Goal: Information Seeking & Learning: Learn about a topic

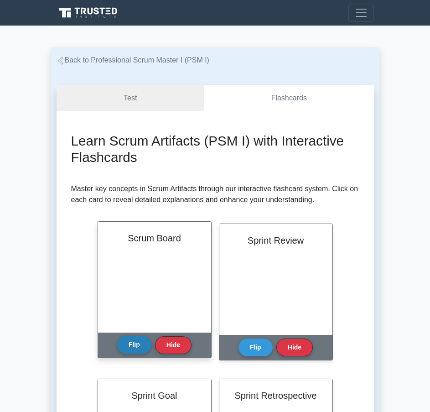
click at [134, 348] on button "Flip" at bounding box center [134, 345] width 34 height 18
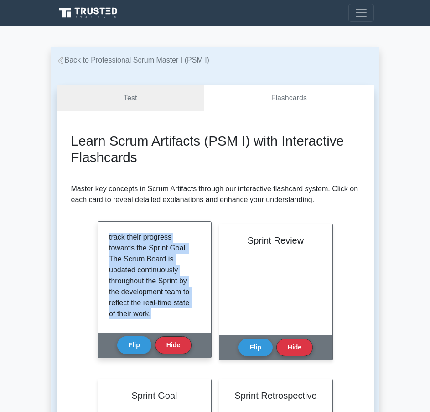
scroll to position [137, 0]
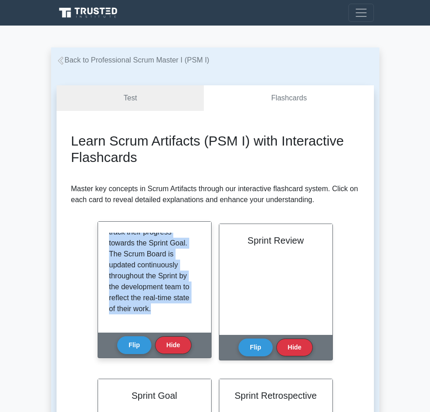
drag, startPoint x: 111, startPoint y: 237, endPoint x: 155, endPoint y: 320, distance: 94.3
click at [155, 320] on div "The Scrum Board is a visual tool that displays the progress of the Scrum team's…" at bounding box center [154, 277] width 91 height 89
copy p "The Scrum Board is a visual tool that displays the progress of the Scrum team's…"
click at [180, 345] on button "Hide" at bounding box center [173, 345] width 37 height 18
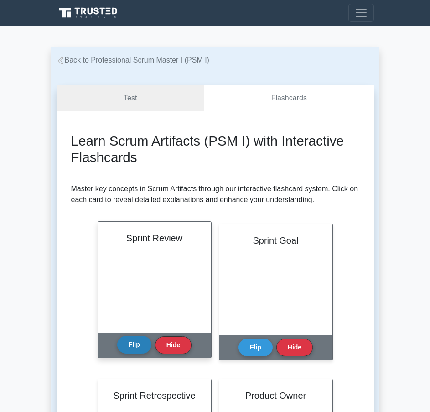
click at [134, 340] on button "Flip" at bounding box center [134, 345] width 34 height 18
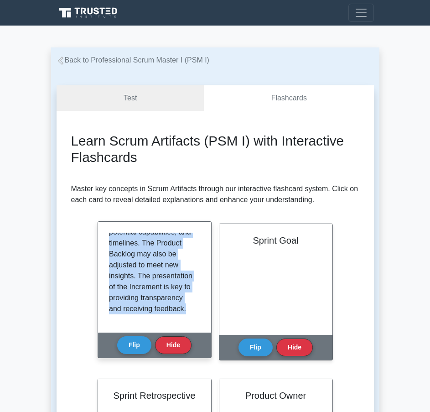
drag, startPoint x: 110, startPoint y: 241, endPoint x: 189, endPoint y: 314, distance: 107.6
click at [189, 314] on p "The Sprint Review is an informal meeting held at the end of the Sprint to inspe…" at bounding box center [153, 210] width 88 height 208
copy p "The Sprint Review is an informal meeting held at the end of the Sprint to inspe…"
click at [166, 340] on button "Hide" at bounding box center [173, 345] width 37 height 18
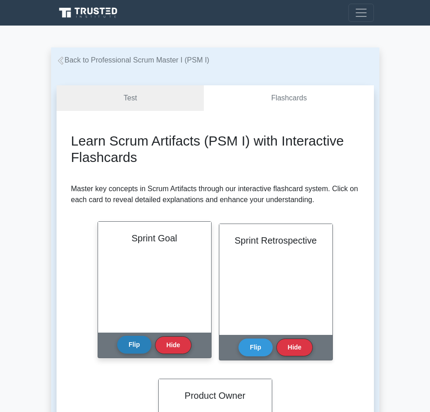
click at [132, 341] on button "Flip" at bounding box center [134, 345] width 34 height 18
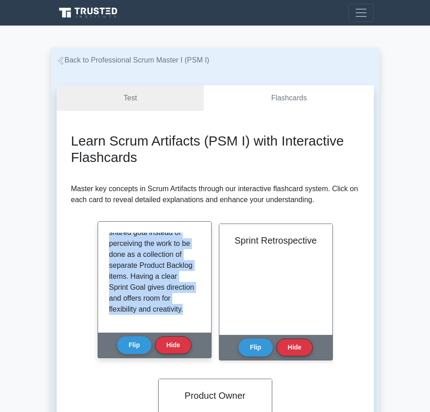
scroll to position [181, 0]
drag, startPoint x: 109, startPoint y: 265, endPoint x: 183, endPoint y: 321, distance: 92.2
click at [183, 321] on div "The Sprint Goal is an objective set for the Sprint that can be met through the …" at bounding box center [154, 277] width 91 height 89
drag, startPoint x: 184, startPoint y: 241, endPoint x: 176, endPoint y: 330, distance: 89.4
click at [176, 330] on div "The Sprint Goal is an objective set for the Sprint that can be met through the …" at bounding box center [154, 277] width 113 height 111
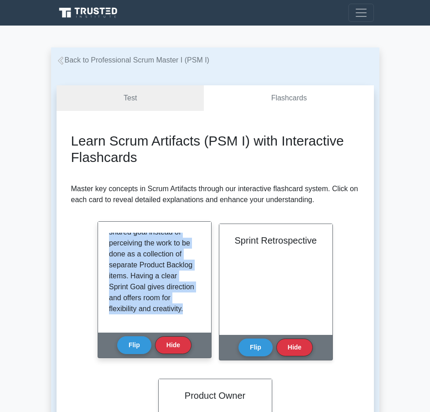
copy p "It provides guidance to the Development Team on why it is building the Incremen…"
click at [168, 343] on button "Hide" at bounding box center [173, 345] width 37 height 18
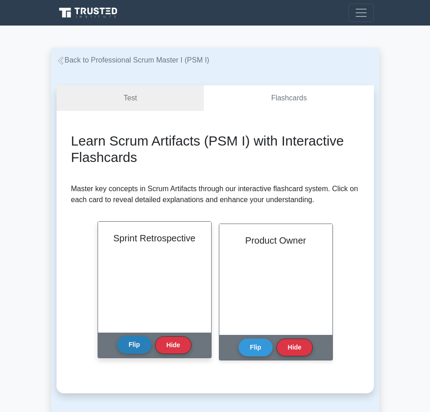
click at [145, 342] on button "Flip" at bounding box center [134, 345] width 34 height 18
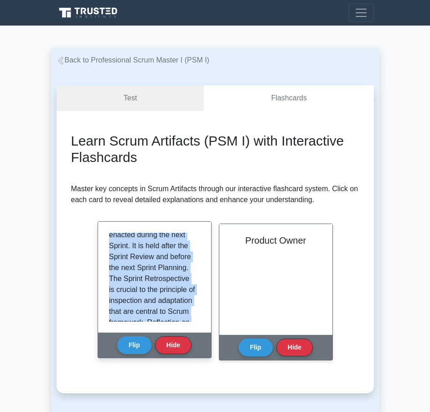
scroll to position [137, 0]
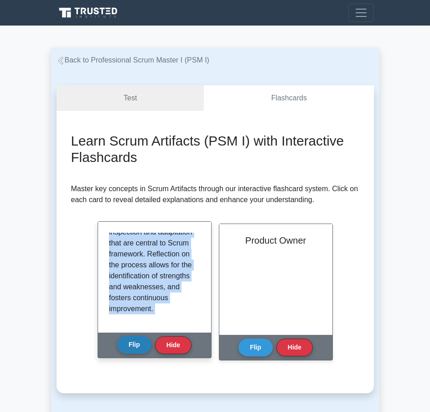
drag, startPoint x: 110, startPoint y: 240, endPoint x: 137, endPoint y: 339, distance: 103.3
click at [137, 339] on div "Sprint Retrospective The Sprint Retrospective is an opportunity for the Scrum T…" at bounding box center [155, 289] width 114 height 137
copy div "The Sprint Retrospective is an opportunity for the Scrum Team to inspect itself…"
click at [172, 346] on button "Hide" at bounding box center [173, 345] width 37 height 18
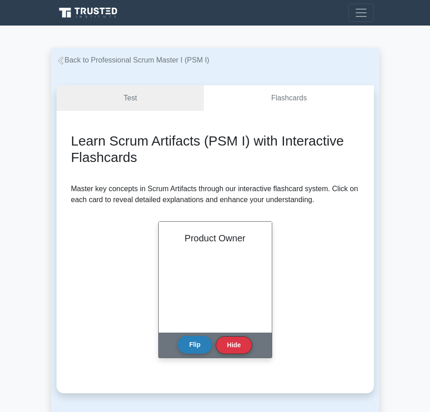
click at [187, 339] on button "Flip" at bounding box center [195, 345] width 34 height 18
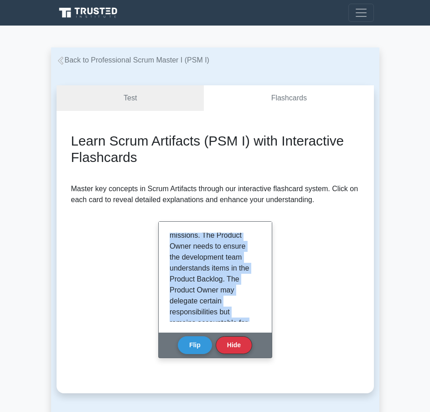
scroll to position [192, 0]
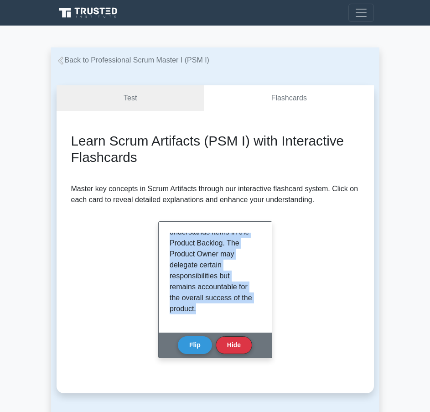
drag, startPoint x: 171, startPoint y: 238, endPoint x: 199, endPoint y: 331, distance: 97.4
click at [199, 331] on div "The Product Owner is responsible for maximizing the value of the product result…" at bounding box center [215, 277] width 113 height 111
copy p "The Product Owner is responsible for maximizing the value of the product result…"
click at [233, 342] on button "Hide" at bounding box center [234, 345] width 37 height 18
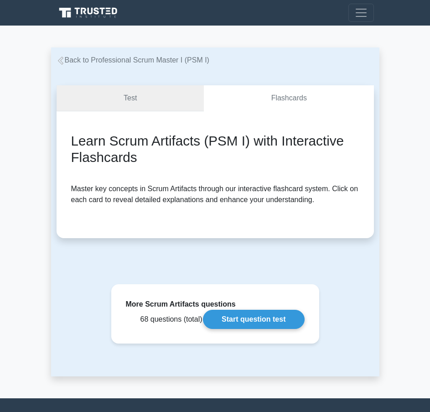
click at [115, 102] on link "Test" at bounding box center [131, 98] width 148 height 26
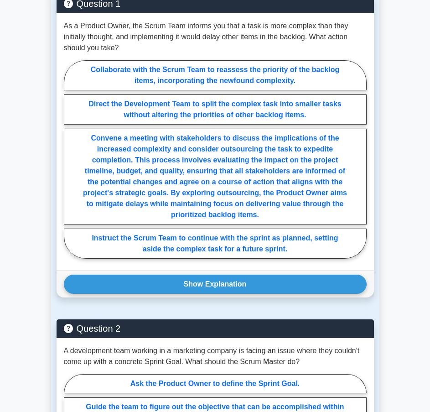
scroll to position [361, 0]
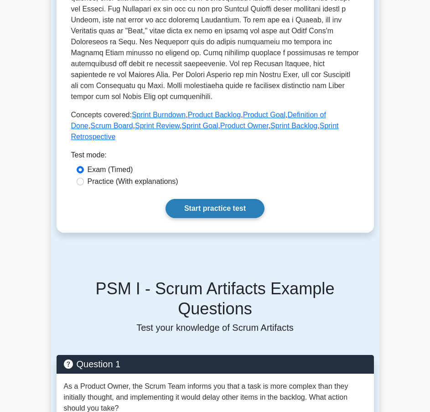
click at [208, 199] on link "Start practice test" at bounding box center [215, 208] width 99 height 19
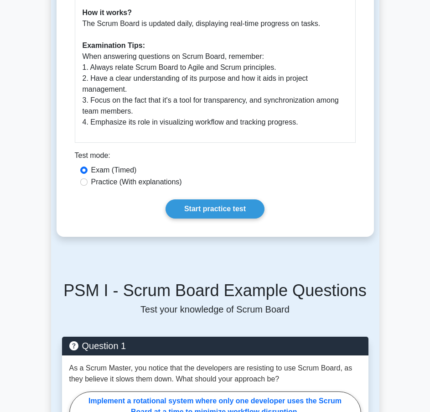
scroll to position [353, 0]
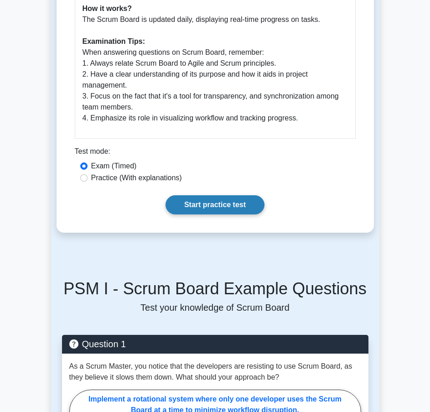
click at [239, 213] on link "Start practice test" at bounding box center [215, 204] width 99 height 19
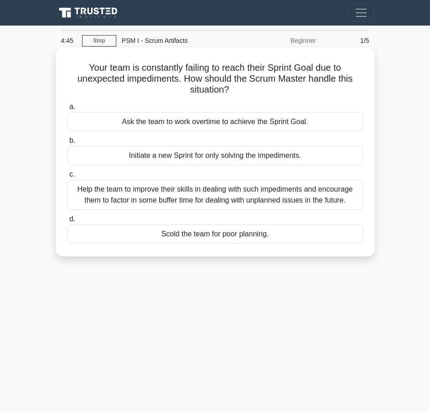
click at [181, 197] on div "Help the team to improve their skills in dealing with such impediments and enco…" at bounding box center [216, 195] width 296 height 30
click at [68, 178] on input "c. Help the team to improve their skills in dealing with such impediments and e…" at bounding box center [68, 175] width 0 height 6
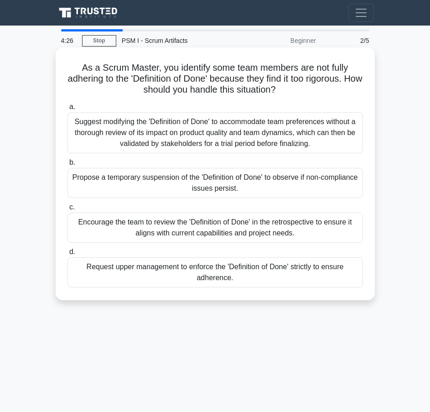
click at [190, 230] on div "Encourage the team to review the 'Definition of Done' in the retrospective to e…" at bounding box center [216, 228] width 296 height 30
click at [68, 210] on input "c. Encourage the team to review the 'Definition of Done' in the retrospective t…" at bounding box center [68, 207] width 0 height 6
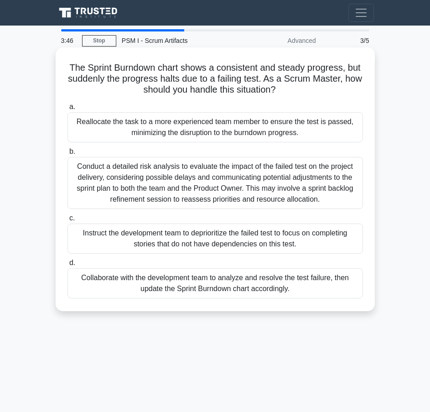
click at [168, 279] on div "Collaborate with the development team to analyze and resolve the test failure, …" at bounding box center [216, 283] width 296 height 30
click at [68, 266] on input "d. Collaborate with the development team to analyze and resolve the test failur…" at bounding box center [68, 263] width 0 height 6
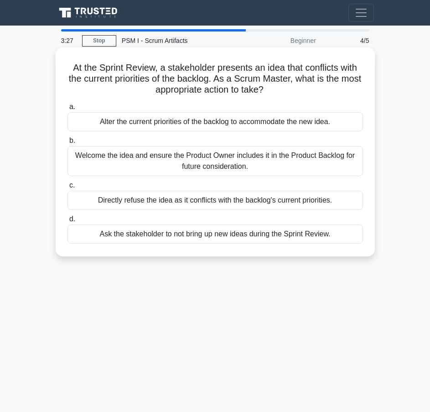
click at [152, 163] on div "Welcome the idea and ensure the Product Owner includes it in the Product Backlo…" at bounding box center [216, 161] width 296 height 30
click at [68, 144] on input "b. Welcome the idea and ensure the Product Owner includes it in the Product Bac…" at bounding box center [68, 141] width 0 height 6
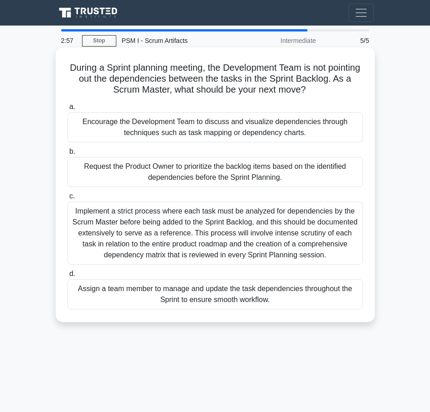
click at [243, 133] on div "Encourage the Development Team to discuss and visualize dependencies through te…" at bounding box center [216, 127] width 296 height 30
click at [68, 110] on input "a. Encourage the Development Team to discuss and visualize dependencies through…" at bounding box center [68, 107] width 0 height 6
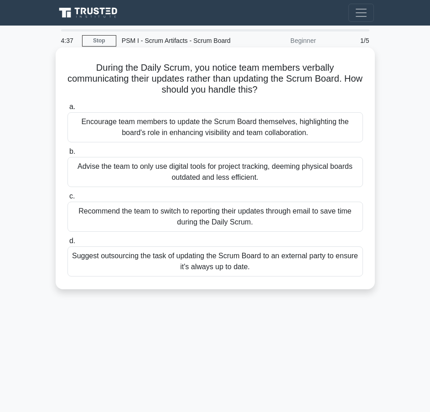
click at [258, 132] on div "Encourage team members to update the Scrum Board themselves, highlighting the b…" at bounding box center [216, 127] width 296 height 30
click at [68, 110] on input "a. Encourage team members to update the Scrum Board themselves, highlighting th…" at bounding box center [68, 107] width 0 height 6
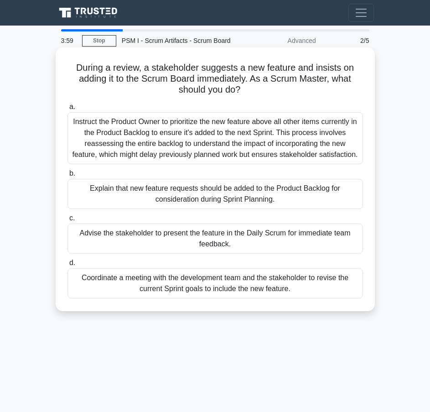
click at [212, 190] on div "Explain that new feature requests should be added to the Product Backlog for co…" at bounding box center [216, 194] width 296 height 30
click at [68, 177] on input "b. Explain that new feature requests should be added to the Product Backlog for…" at bounding box center [68, 174] width 0 height 6
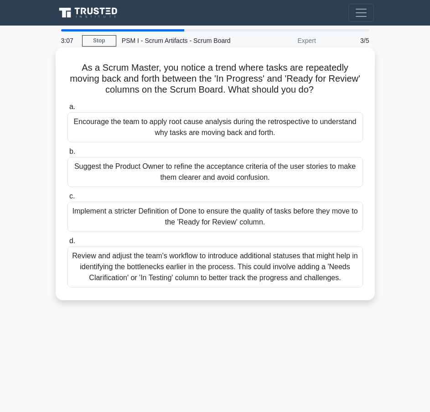
click at [242, 133] on div "Encourage the team to apply root cause analysis during the retrospective to und…" at bounding box center [216, 127] width 296 height 30
click at [68, 110] on input "a. Encourage the team to apply root cause analysis during the retrospective to …" at bounding box center [68, 107] width 0 height 6
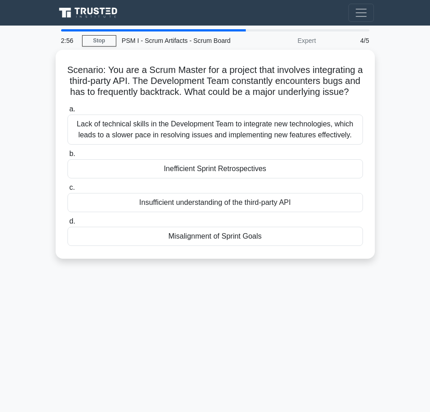
click at [242, 133] on div "Lack of technical skills in the Development Team to integrate new technologies,…" at bounding box center [216, 130] width 296 height 30
click at [68, 112] on input "a. Lack of technical skills in the Development Team to integrate new technologi…" at bounding box center [68, 109] width 0 height 6
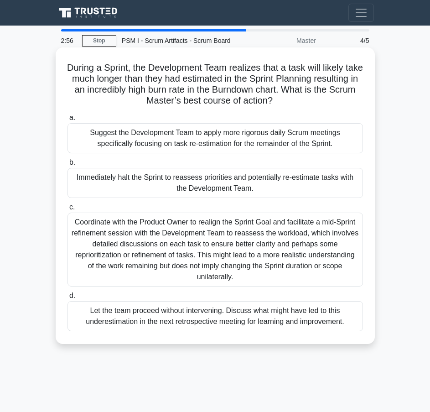
click at [242, 148] on div "Suggest the Development Team to apply more rigorous daily Scrum meetings specif…" at bounding box center [216, 138] width 296 height 30
click at [68, 121] on input "a. Suggest the Development Team to apply more rigorous daily Scrum meetings spe…" at bounding box center [68, 118] width 0 height 6
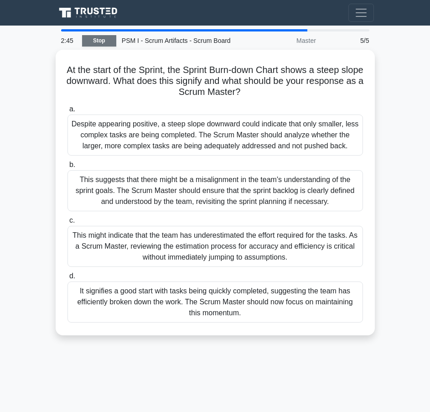
click at [101, 42] on link "Stop" at bounding box center [99, 40] width 34 height 11
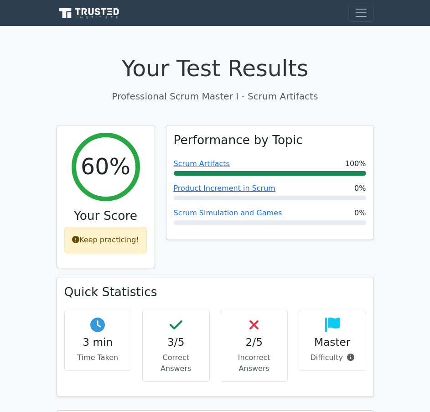
drag, startPoint x: 242, startPoint y: 370, endPoint x: 214, endPoint y: 367, distance: 28.4
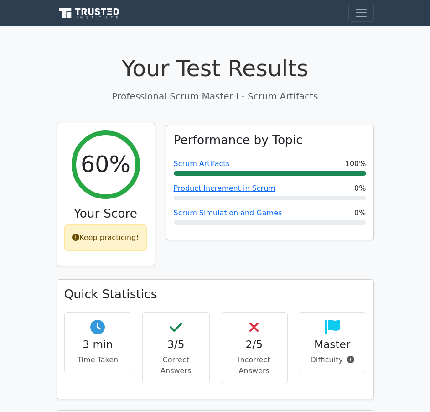
drag, startPoint x: 214, startPoint y: 367, endPoint x: 60, endPoint y: 154, distance: 262.8
click at [60, 154] on div "60% Your Score Keep practicing!" at bounding box center [106, 194] width 98 height 142
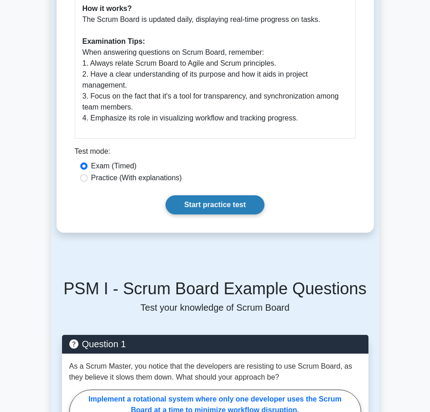
click at [189, 215] on link "Start practice test" at bounding box center [215, 204] width 99 height 19
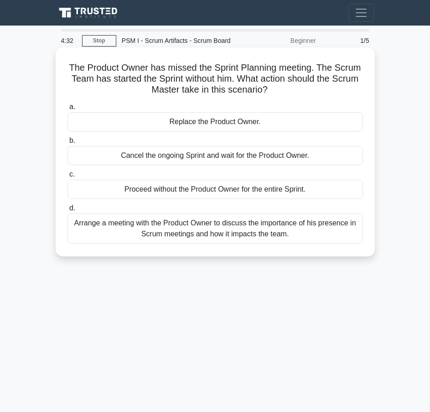
click at [171, 234] on div "Arrange a meeting with the Product Owner to discuss the importance of his prese…" at bounding box center [216, 229] width 296 height 30
click at [68, 211] on input "d. Arrange a meeting with the Product Owner to discuss the importance of his pr…" at bounding box center [68, 208] width 0 height 6
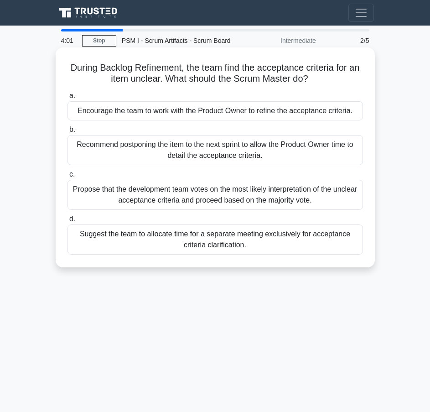
click at [140, 114] on div "Encourage the team to work with the Product Owner to refine the acceptance crit…" at bounding box center [216, 110] width 296 height 19
click at [68, 99] on input "a. Encourage the team to work with the Product Owner to refine the acceptance c…" at bounding box center [68, 96] width 0 height 6
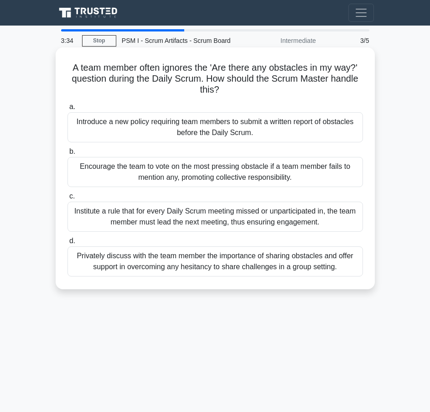
click at [163, 262] on div "Privately discuss with the team member the importance of sharing obstacles and …" at bounding box center [216, 261] width 296 height 30
click at [68, 244] on input "d. Privately discuss with the team member the importance of sharing obstacles a…" at bounding box center [68, 241] width 0 height 6
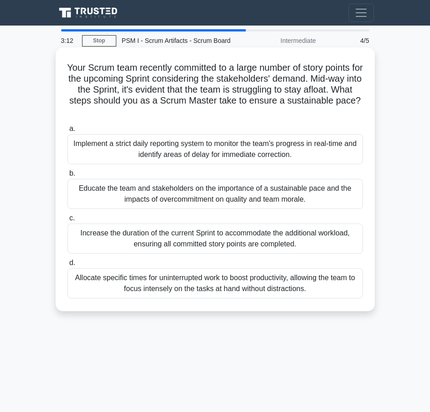
click at [194, 199] on div "Educate the team and stakeholders on the importance of a sustainable pace and t…" at bounding box center [216, 194] width 296 height 30
click at [68, 177] on input "b. Educate the team and stakeholders on the importance of a sustainable pace an…" at bounding box center [68, 174] width 0 height 6
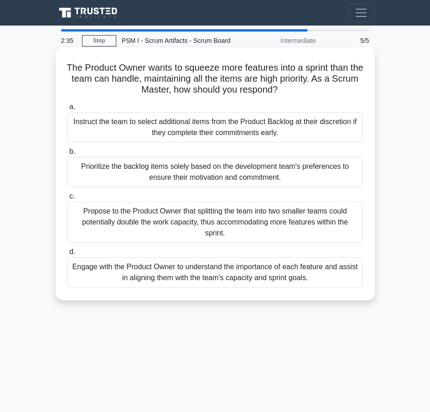
click at [150, 269] on div "Engage with the Product Owner to understand the importance of each feature and …" at bounding box center [216, 272] width 296 height 30
click at [68, 255] on input "d. Engage with the Product Owner to understand the importance of each feature a…" at bounding box center [68, 252] width 0 height 6
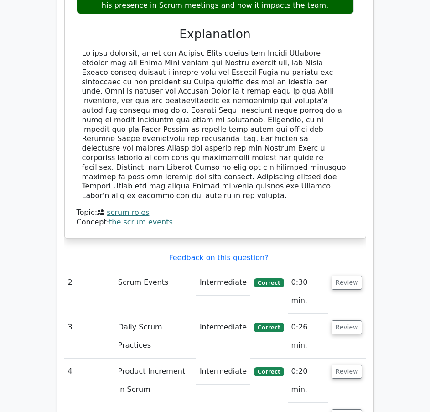
scroll to position [361, 0]
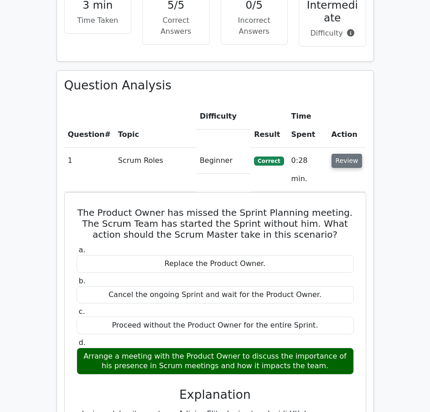
click at [355, 164] on button "Review" at bounding box center [347, 161] width 31 height 14
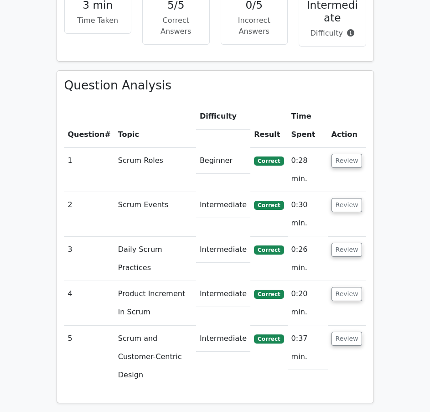
scroll to position [0, 0]
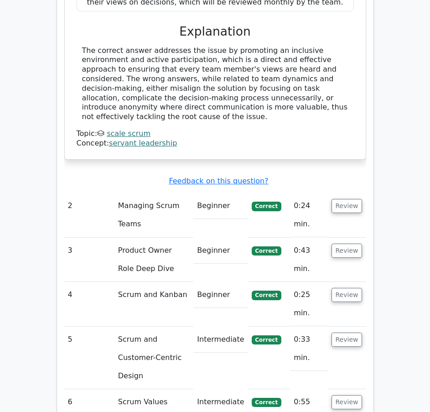
scroll to position [721, 0]
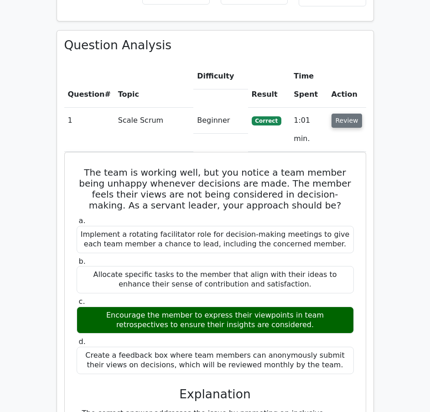
click at [348, 116] on button "Review" at bounding box center [347, 121] width 31 height 14
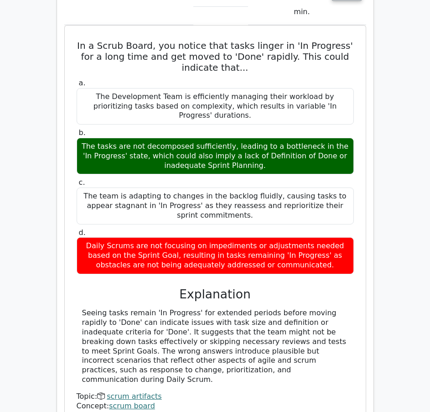
scroll to position [2153, 0]
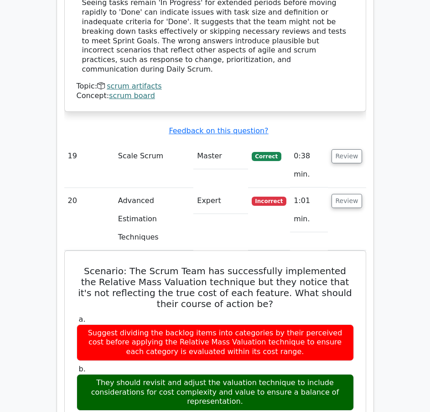
scroll to position [2437, 0]
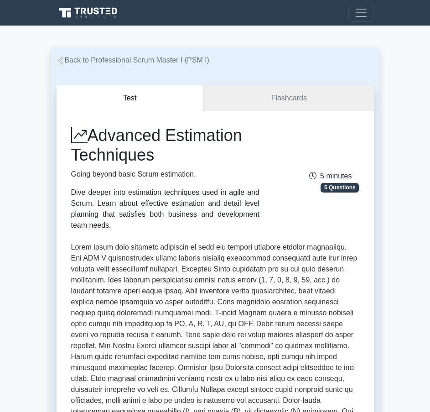
click at [287, 389] on p at bounding box center [215, 368] width 288 height 252
click at [286, 106] on link "Flashcards" at bounding box center [289, 98] width 170 height 26
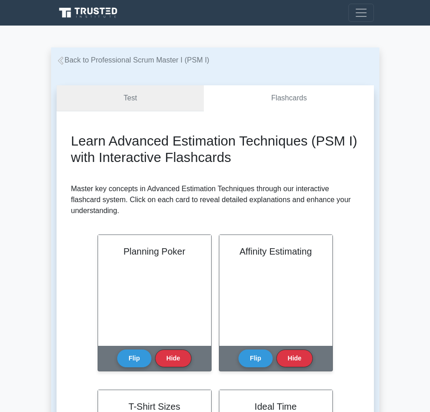
click at [176, 103] on link "Test" at bounding box center [131, 98] width 148 height 26
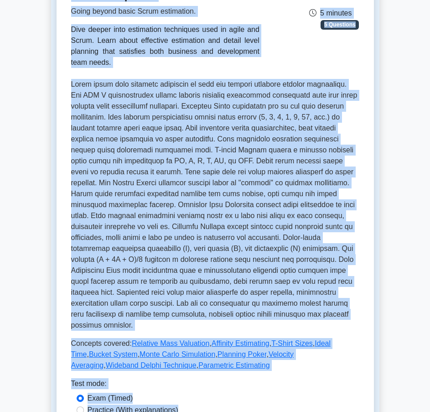
scroll to position [285, 0]
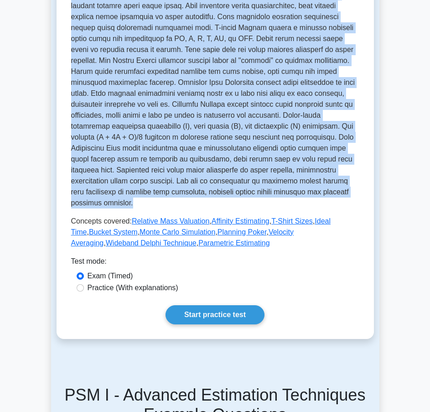
drag, startPoint x: 94, startPoint y: 135, endPoint x: 251, endPoint y: 199, distance: 169.4
click at [251, 199] on div "Advanced Estimation Techniques Going beyond basic Scrum estimation. Dive deeper…" at bounding box center [215, 44] width 288 height 408
copy div "Advanced Estimation Techniques Going beyond basic Scrum estimation. Dive deeper…"
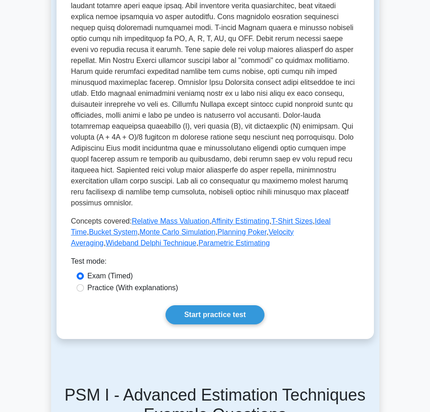
click at [267, 241] on div "Advanced Estimation Techniques Going beyond basic Scrum estimation. Dive deeper…" at bounding box center [215, 82] width 288 height 484
click at [185, 305] on link "Start practice test" at bounding box center [215, 314] width 99 height 19
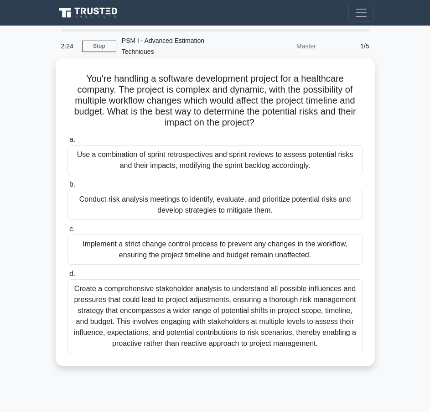
click at [158, 323] on div "Create a comprehensive stakeholder analysis to understand all possible influenc…" at bounding box center [216, 316] width 296 height 74
click at [68, 277] on input "d. Create a comprehensive stakeholder analysis to understand all possible influ…" at bounding box center [68, 274] width 0 height 6
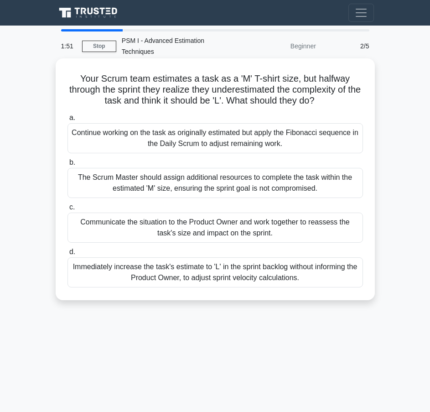
click at [169, 213] on div "Communicate the situation to the Product Owner and work together to reassess th…" at bounding box center [216, 228] width 296 height 30
click at [68, 209] on input "c. Communicate the situation to the Product Owner and work together to reassess…" at bounding box center [68, 207] width 0 height 6
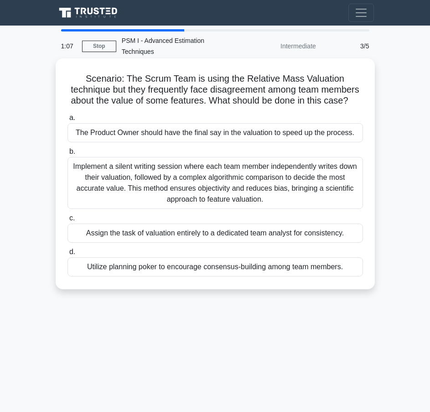
click at [159, 262] on div "Utilize planning poker to encourage consensus-building among team members." at bounding box center [216, 266] width 296 height 19
click at [68, 255] on input "d. Utilize planning poker to encourage consensus-building among team members." at bounding box center [68, 252] width 0 height 6
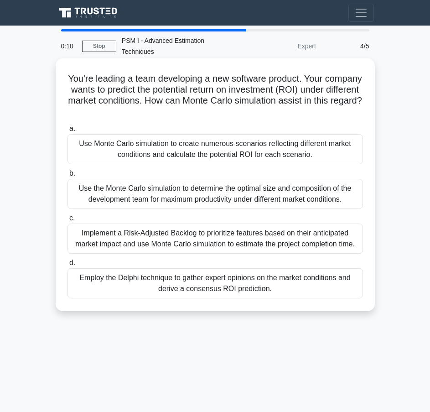
click at [168, 184] on div "Use the Monte Carlo simulation to determine the optimal size and composition of…" at bounding box center [216, 194] width 296 height 30
click at [68, 177] on input "b. Use the Monte Carlo simulation to determine the optimal size and composition…" at bounding box center [68, 174] width 0 height 6
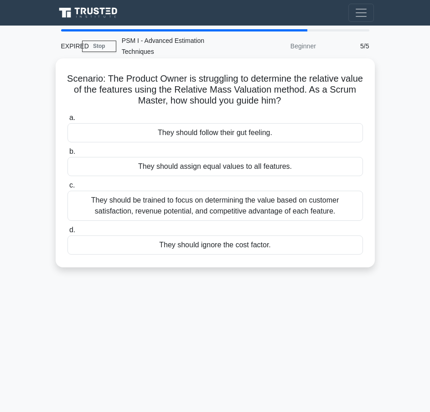
click at [175, 194] on div "They should be trained to focus on determining the value based on customer sati…" at bounding box center [216, 206] width 296 height 30
click at [68, 188] on input "c. They should be trained to focus on determining the value based on customer s…" at bounding box center [68, 186] width 0 height 6
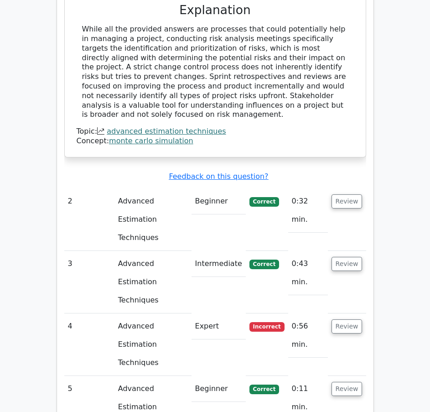
scroll to position [876, 0]
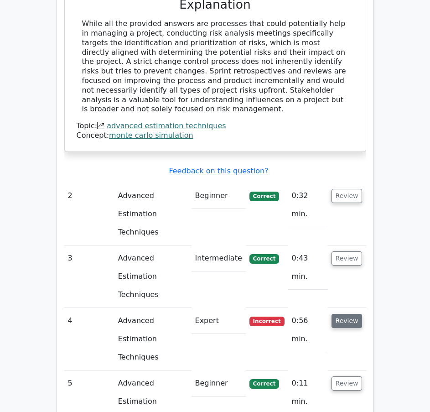
click at [360, 314] on button "Review" at bounding box center [347, 321] width 31 height 14
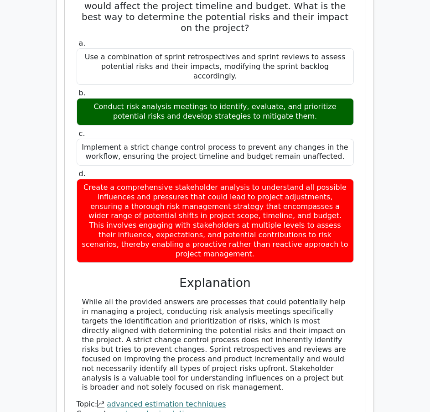
scroll to position [237, 0]
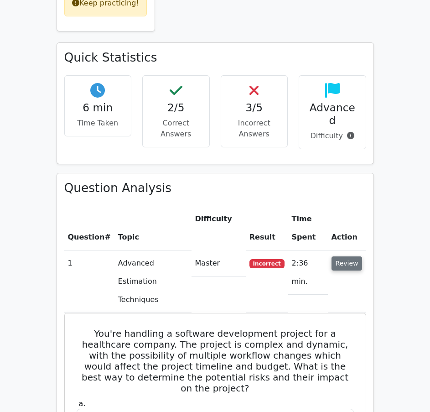
click at [351, 261] on button "Review" at bounding box center [347, 264] width 31 height 14
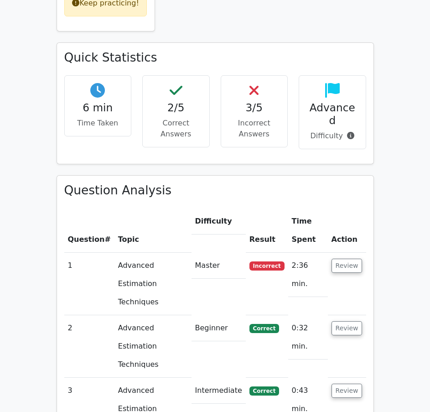
scroll to position [386, 0]
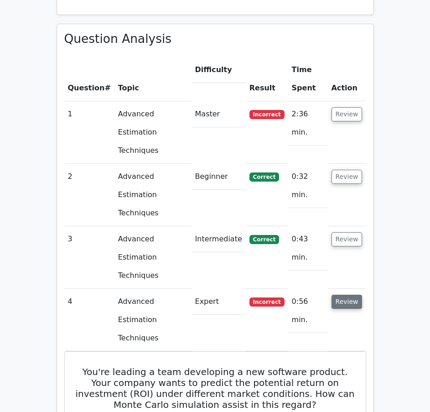
click at [355, 295] on button "Review" at bounding box center [347, 302] width 31 height 14
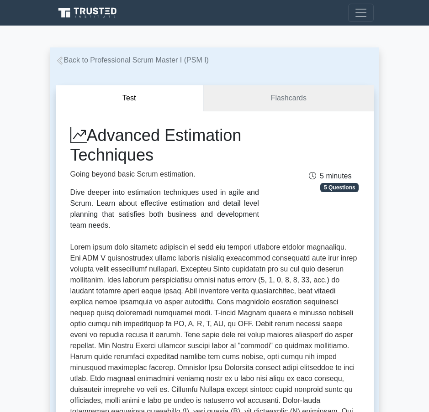
click at [234, 105] on link "Flashcards" at bounding box center [288, 98] width 170 height 26
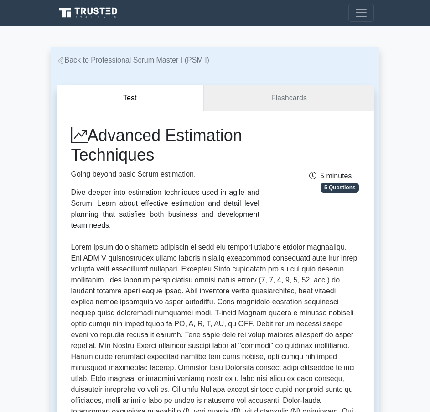
click at [265, 110] on link "Flashcards" at bounding box center [289, 98] width 170 height 26
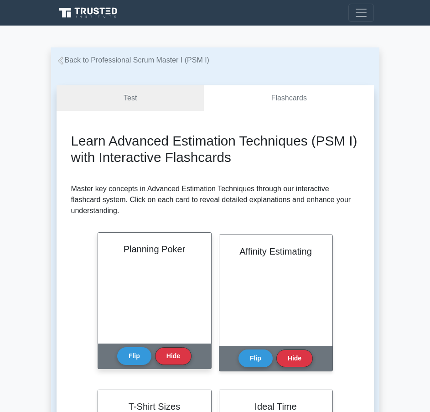
click at [158, 277] on div "Planning Poker" at bounding box center [154, 288] width 113 height 111
click at [127, 357] on button "Flip" at bounding box center [134, 356] width 34 height 18
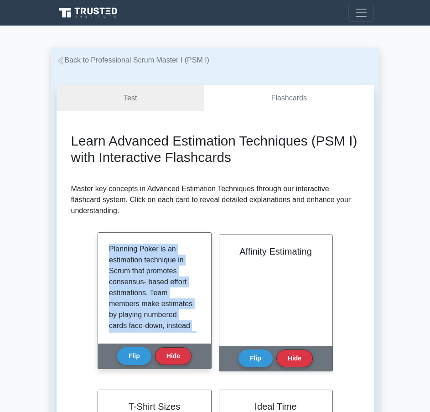
drag, startPoint x: 178, startPoint y: 322, endPoint x: 108, endPoint y: 253, distance: 98.8
click at [108, 253] on div "Planning Poker is an estimation technique in Scrum that promotes consensus- bas…" at bounding box center [154, 288] width 113 height 111
copy p "Planning Poker is an estimation technique in Scrum that promotes consensus- bas…"
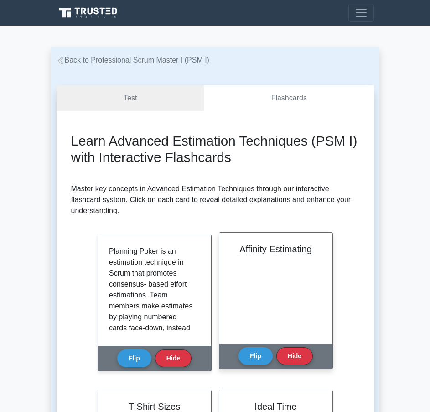
drag, startPoint x: 257, startPoint y: 277, endPoint x: 257, endPoint y: 289, distance: 11.4
click at [257, 277] on div "Affinity Estimating" at bounding box center [276, 288] width 113 height 111
click at [250, 362] on button "Flip" at bounding box center [256, 356] width 34 height 18
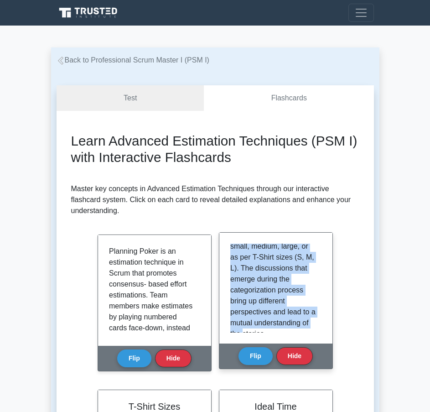
scroll to position [115, 0]
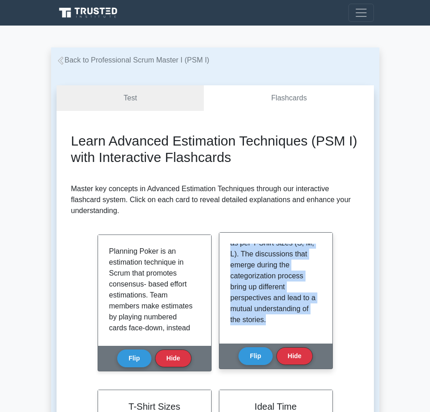
drag, startPoint x: 231, startPoint y: 250, endPoint x: 280, endPoint y: 329, distance: 93.2
click at [280, 329] on div "Affinity Estimating is a technique where a large amount of user stories are rou…" at bounding box center [275, 288] width 91 height 89
copy p "Affinity Estimating is a technique where a large amount of user stories are rou…"
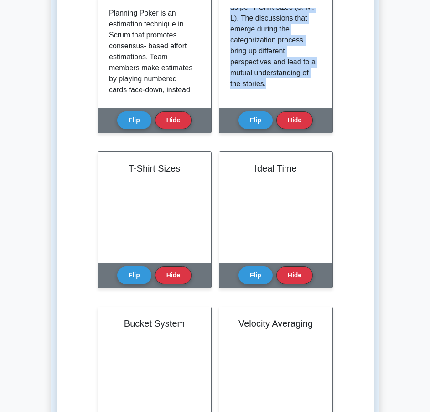
scroll to position [243, 0]
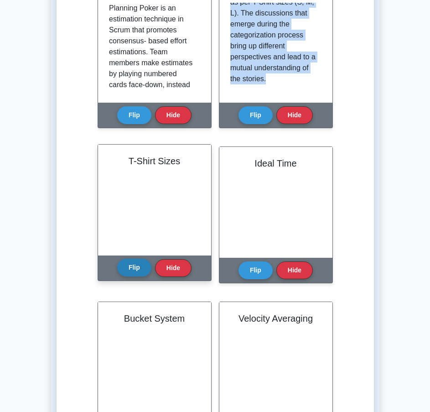
click at [136, 267] on button "Flip" at bounding box center [134, 268] width 34 height 18
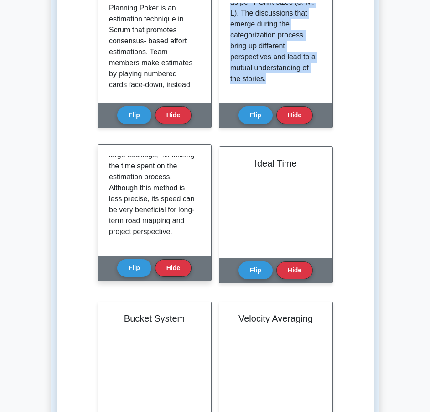
scroll to position [105, 0]
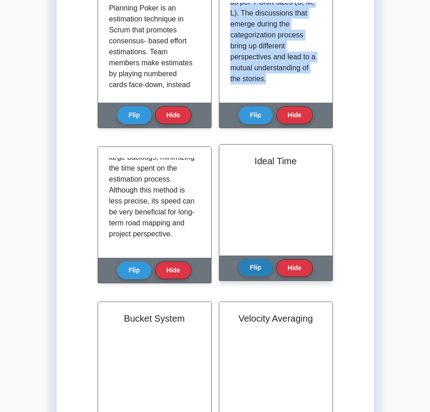
click at [255, 271] on button "Flip" at bounding box center [256, 268] width 34 height 18
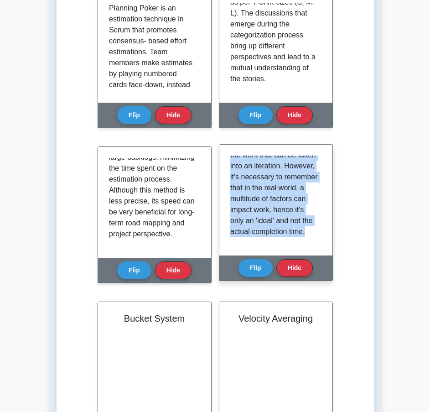
drag, startPoint x: 231, startPoint y: 163, endPoint x: 301, endPoint y: 248, distance: 109.9
click at [301, 248] on div "Ideal Time is an estimation technique that measures how long a task would take …" at bounding box center [276, 200] width 113 height 111
copy p "Ideal Time is an estimation technique that measures how long a task would take …"
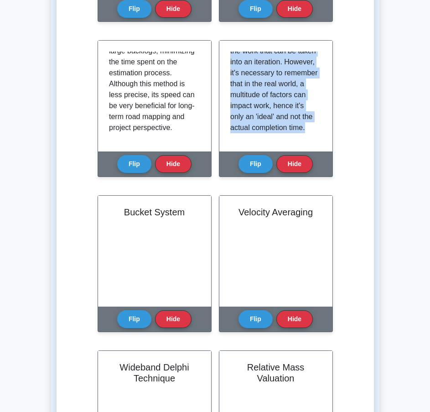
scroll to position [380, 0]
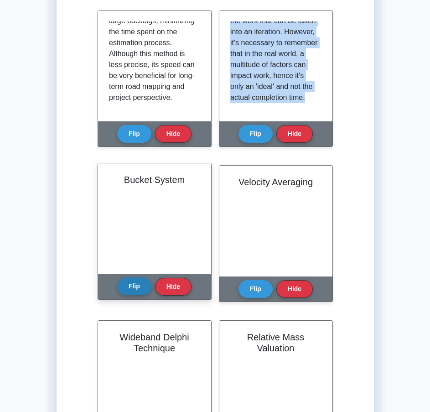
click at [138, 285] on button "Flip" at bounding box center [134, 286] width 34 height 18
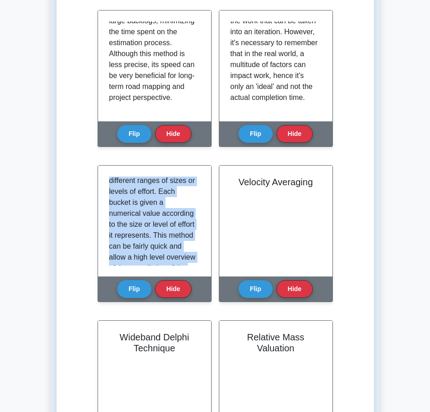
scroll to position [0, 0]
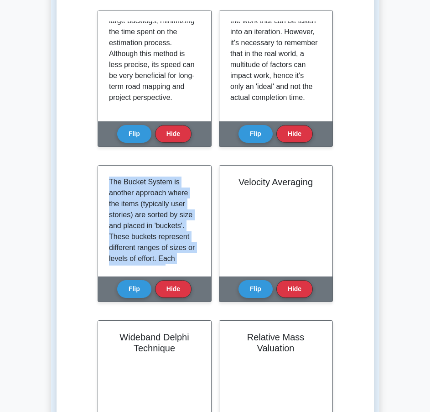
drag, startPoint x: 148, startPoint y: 255, endPoint x: 93, endPoint y: 164, distance: 105.9
click at [93, 164] on div "Learn Advanced Estimation Techniques (PSM I) with Interactive Flashcards Master…" at bounding box center [215, 188] width 288 height 870
copy div "Bucket System The Bucket System is another approach where the items (typically …"
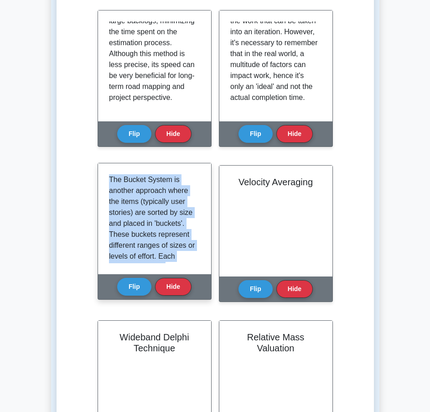
click at [106, 188] on div "The Bucket System is another approach where the items (typically user stories) …" at bounding box center [154, 218] width 113 height 111
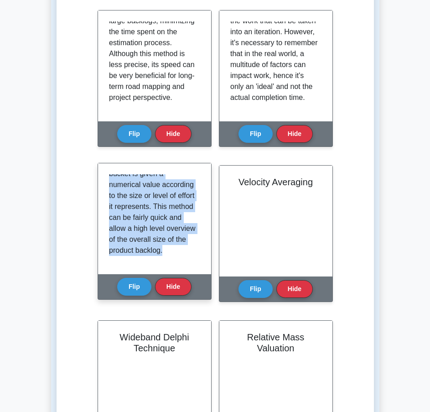
scroll to position [115, 0]
drag, startPoint x: 110, startPoint y: 182, endPoint x: 182, endPoint y: 256, distance: 102.6
click at [182, 256] on p "The Bucket System is another approach where the items (typically user stories) …" at bounding box center [153, 168] width 88 height 175
copy p "The Bucket System is another approach where the items (typically user stories) …"
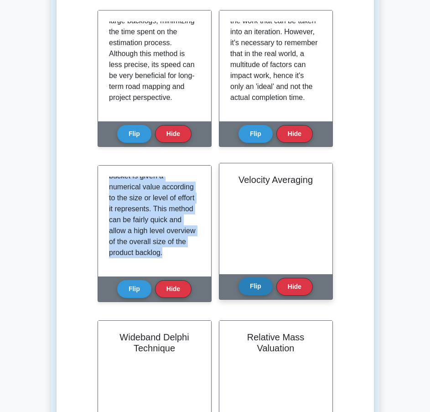
click at [255, 287] on button "Flip" at bounding box center [256, 286] width 34 height 18
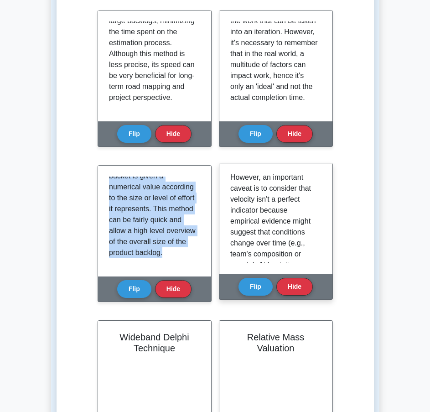
scroll to position [131, 0]
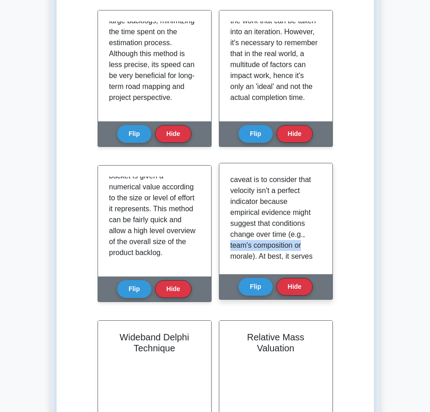
drag, startPoint x: 322, startPoint y: 235, endPoint x: 322, endPoint y: 244, distance: 8.7
click at [322, 244] on div "In a typical Scrum setup, the development team works in iterations known as 'sp…" at bounding box center [276, 218] width 113 height 111
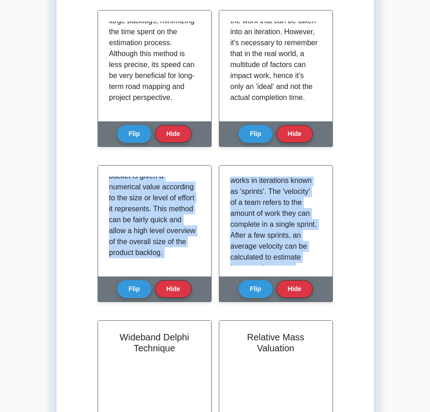
scroll to position [0, 0]
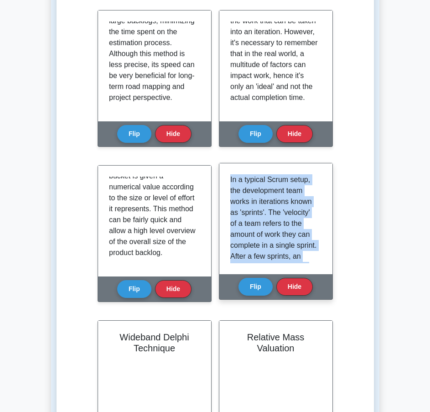
drag, startPoint x: 274, startPoint y: 254, endPoint x: 226, endPoint y: 181, distance: 87.6
click at [226, 181] on div "In a typical Scrum setup, the development team works in iterations known as 'sp…" at bounding box center [276, 218] width 113 height 111
copy p "In a typical Scrum setup, the development team works in iterations known as 'sp…"
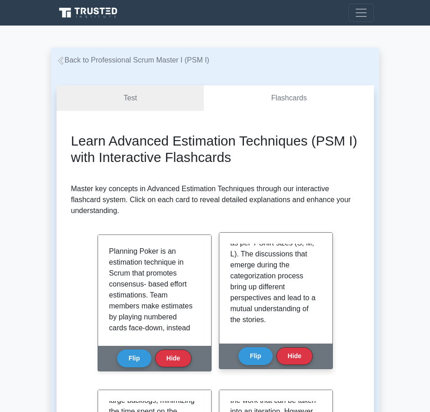
scroll to position [361, 0]
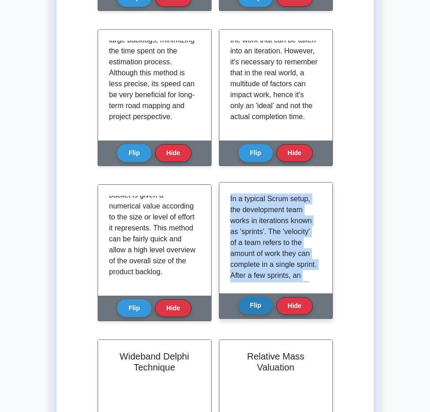
click at [252, 301] on button "Flip" at bounding box center [256, 306] width 34 height 18
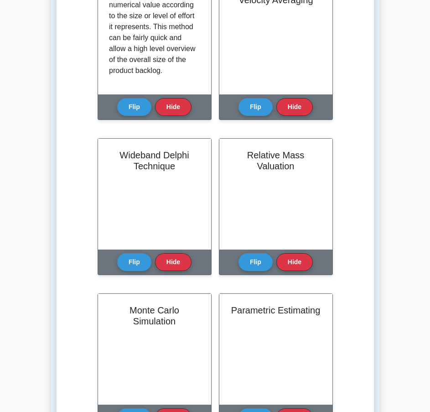
scroll to position [568, 0]
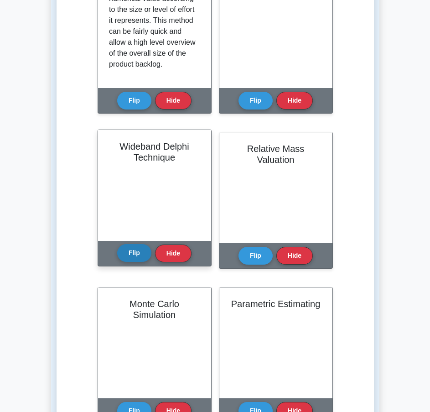
click at [125, 256] on button "Flip" at bounding box center [134, 253] width 34 height 18
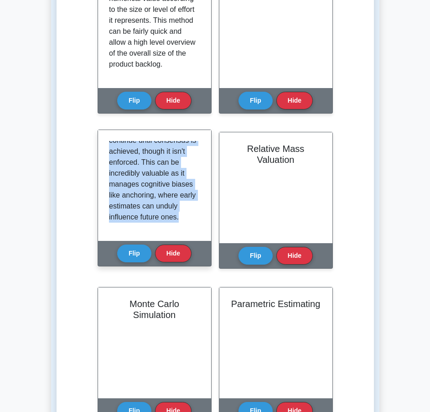
scroll to position [225, 0]
drag, startPoint x: 110, startPoint y: 149, endPoint x: 189, endPoint y: 228, distance: 111.7
click at [189, 228] on div "The Wideband Delphi technique encourages anonymous, independent estimation by e…" at bounding box center [154, 185] width 91 height 89
copy p "The Wideband Delphi technique encourages anonymous, independent estimation by e…"
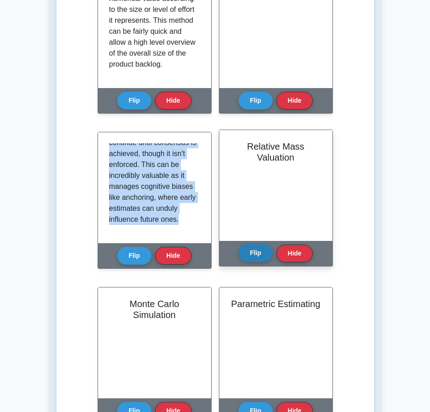
click at [251, 252] on button "Flip" at bounding box center [256, 253] width 34 height 18
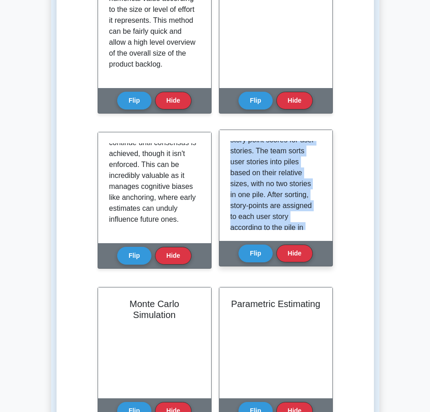
scroll to position [115, 0]
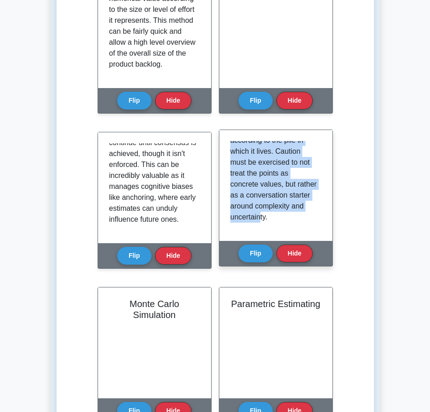
drag, startPoint x: 231, startPoint y: 149, endPoint x: 276, endPoint y: 228, distance: 90.9
click at [276, 228] on div "Relative Mass Valuation is a technique to decide on story point scores for user…" at bounding box center [275, 185] width 91 height 89
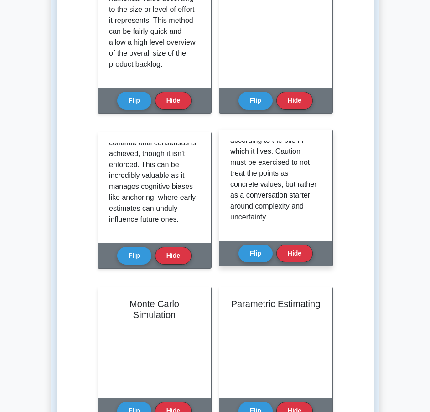
click at [286, 225] on div "Relative Mass Valuation is a technique to decide on story point scores for user…" at bounding box center [275, 185] width 91 height 89
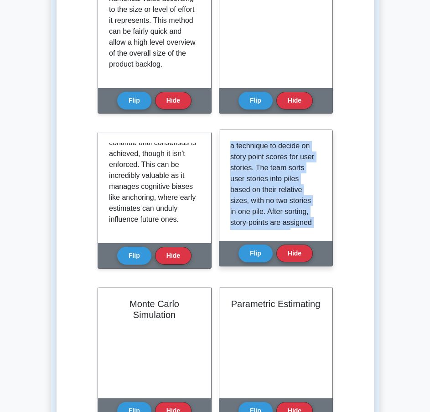
scroll to position [0, 0]
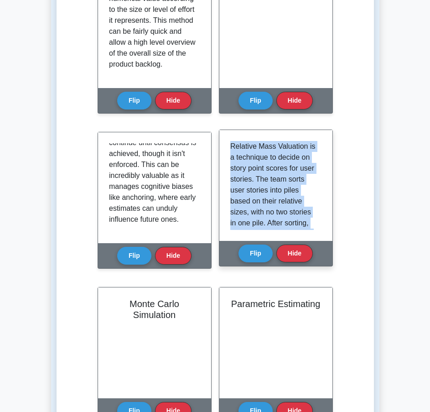
drag, startPoint x: 289, startPoint y: 224, endPoint x: 225, endPoint y: 138, distance: 106.9
click at [225, 138] on div "Relative Mass Valuation is a technique to decide on story point scores for user…" at bounding box center [276, 185] width 113 height 111
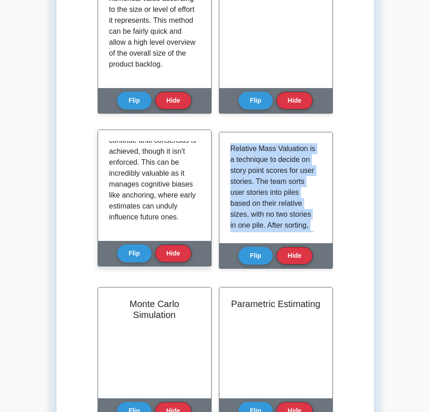
copy p "Relative Mass Valuation is a technique to decide on story point scores for user…"
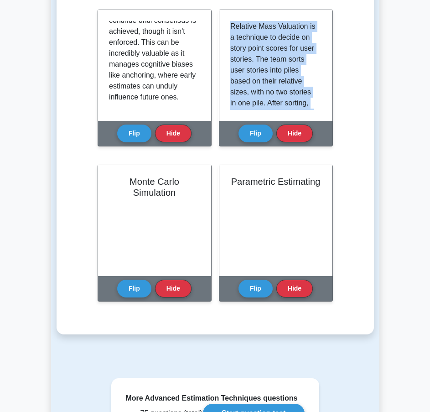
scroll to position [739, 0]
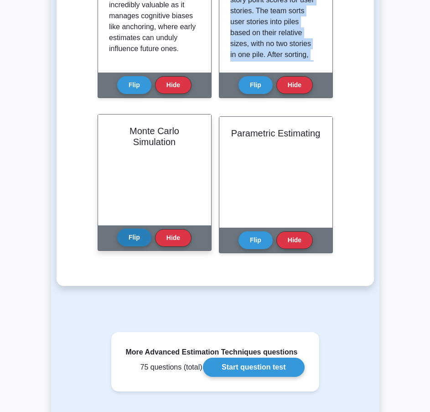
click at [130, 242] on button "Flip" at bounding box center [134, 238] width 34 height 18
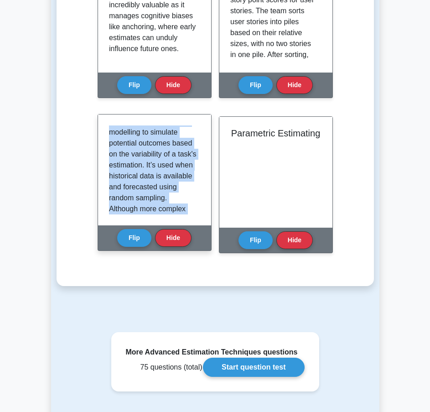
scroll to position [159, 0]
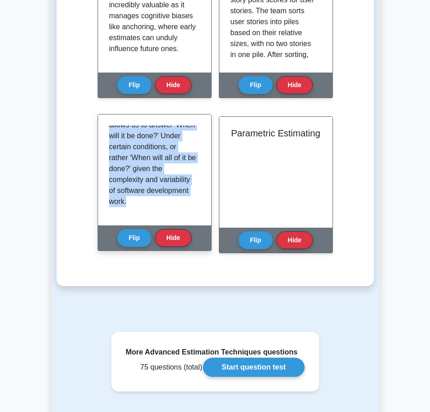
drag, startPoint x: 110, startPoint y: 133, endPoint x: 182, endPoint y: 220, distance: 112.1
click at [182, 220] on div "Named after the renowned gambling mecca, this technique uses statistical modell…" at bounding box center [154, 170] width 113 height 111
copy p "Named after the renowned gambling mecca, this technique uses statistical modell…"
click at [122, 240] on button "Flip" at bounding box center [134, 238] width 34 height 18
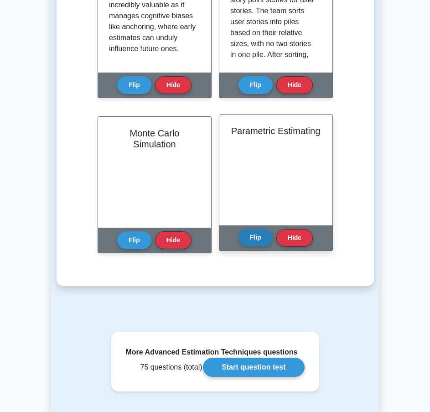
click at [249, 234] on button "Flip" at bounding box center [256, 238] width 34 height 18
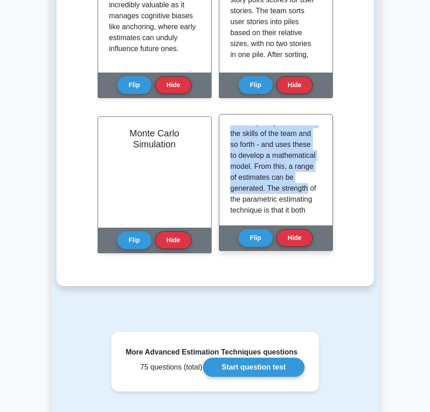
scroll to position [170, 0]
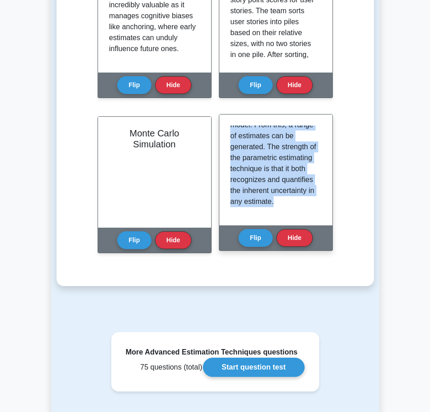
drag, startPoint x: 232, startPoint y: 132, endPoint x: 317, endPoint y: 215, distance: 118.5
click at [317, 215] on div "Parametric estimating is a technique that uses statistical modelling to develop…" at bounding box center [275, 170] width 91 height 89
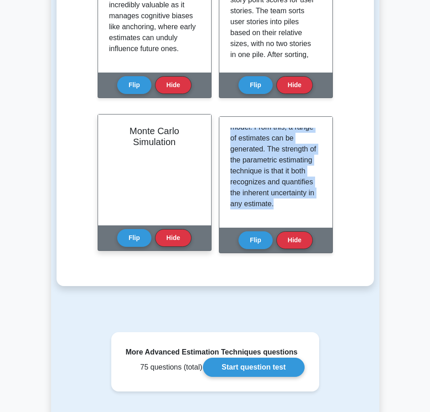
copy p "Parametric estimating is a technique that uses statistical modelling to develop…"
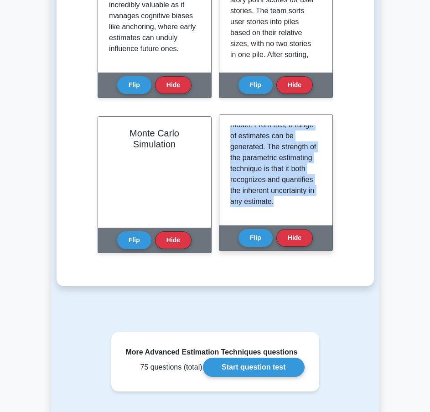
click at [285, 153] on p "Parametric estimating is a technique that uses statistical modelling to develop…" at bounding box center [274, 97] width 88 height 219
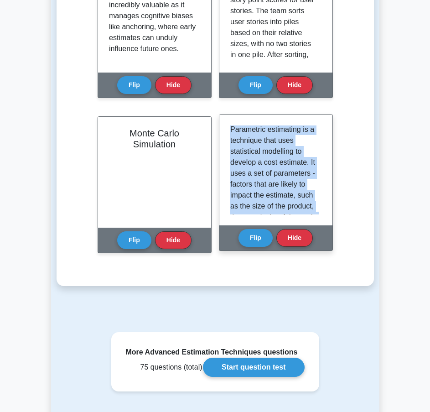
scroll to position [0, 0]
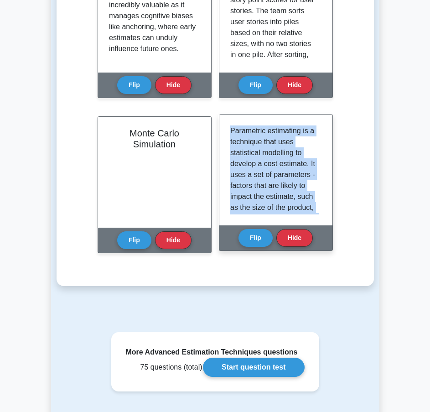
drag, startPoint x: 280, startPoint y: 205, endPoint x: 230, endPoint y: 124, distance: 95.0
click at [230, 124] on div "Parametric estimating is a technique that uses statistical modelling to develop…" at bounding box center [276, 170] width 113 height 111
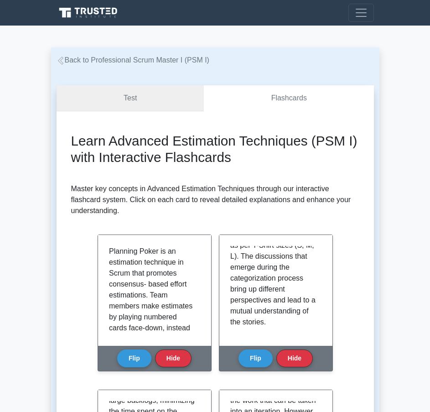
click at [147, 95] on link "Test" at bounding box center [131, 98] width 148 height 26
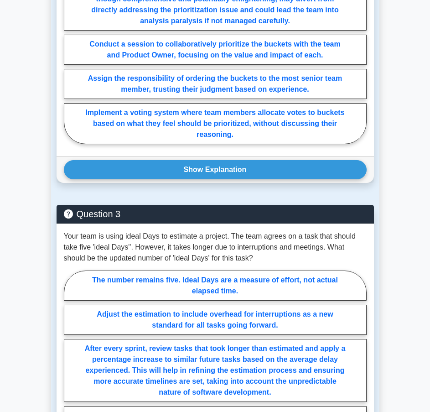
scroll to position [361, 0]
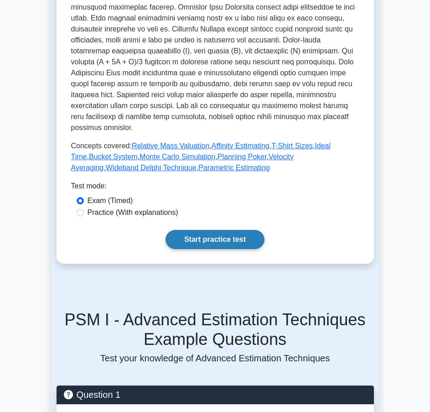
click at [194, 231] on link "Start practice test" at bounding box center [215, 239] width 99 height 19
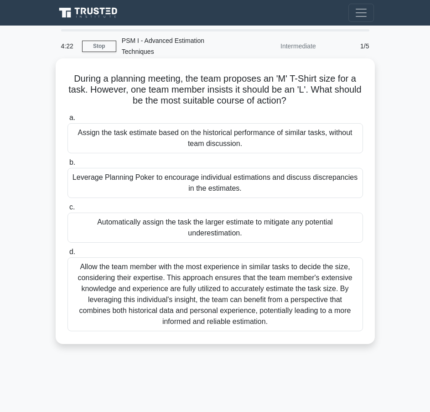
click at [167, 176] on div "Leverage Planning Poker to encourage individual estimations and discuss discrep…" at bounding box center [216, 183] width 296 height 30
click at [68, 166] on input "b. Leverage Planning Poker to encourage individual estimations and discuss disc…" at bounding box center [68, 163] width 0 height 6
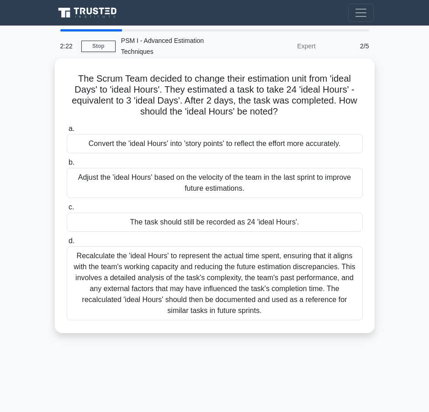
click at [111, 213] on div "The task should still be recorded as 24 'ideal Hours'." at bounding box center [215, 222] width 296 height 19
click at [67, 208] on input "c. The task should still be recorded as 24 'ideal Hours'." at bounding box center [67, 207] width 0 height 6
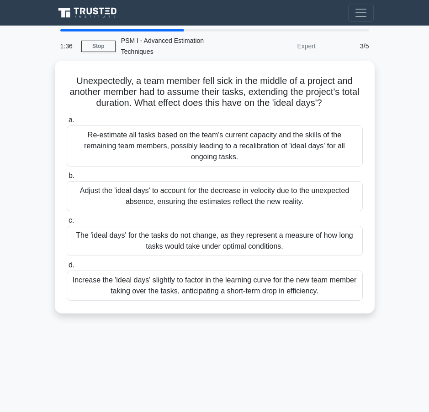
click at [111, 226] on div "The 'ideal days' for the tasks do not change, as they represent a measure of ho…" at bounding box center [215, 241] width 296 height 30
click at [67, 218] on input "c. The 'ideal days' for the tasks do not change, as they represent a measure of…" at bounding box center [67, 221] width 0 height 6
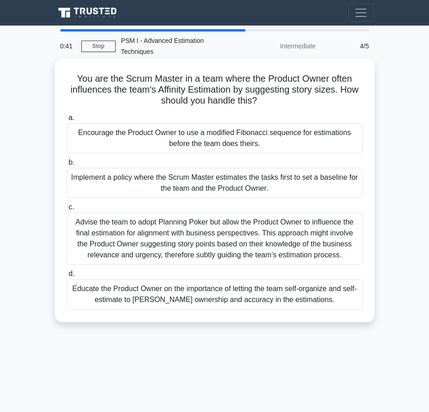
click at [170, 283] on div "Educate the Product Owner on the importance of letting the team self-organize a…" at bounding box center [215, 294] width 296 height 30
click at [67, 277] on input "d. Educate the Product Owner on the importance of letting the team self-organiz…" at bounding box center [67, 274] width 0 height 6
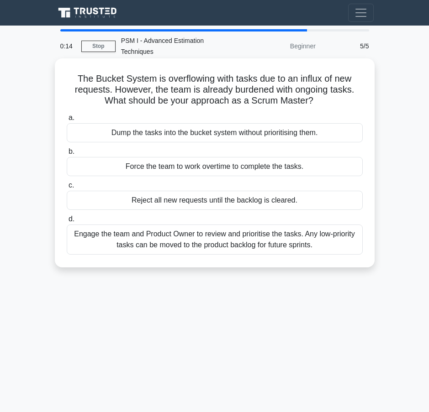
click at [180, 245] on div "a. Dump the tasks into the bucket system without prioritising them. b. Force th…" at bounding box center [214, 183] width 307 height 146
click at [184, 236] on div "Engage the team and Product Owner to review and prioritise the tasks. Any low-p…" at bounding box center [215, 240] width 296 height 30
click at [67, 222] on input "d. Engage the team and Product Owner to review and prioritise the tasks. Any lo…" at bounding box center [67, 219] width 0 height 6
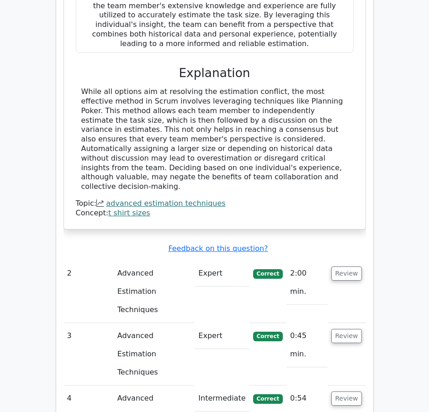
scroll to position [806, 0]
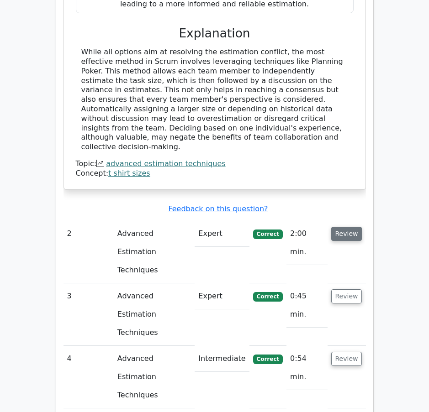
click at [340, 227] on button "Review" at bounding box center [346, 234] width 31 height 14
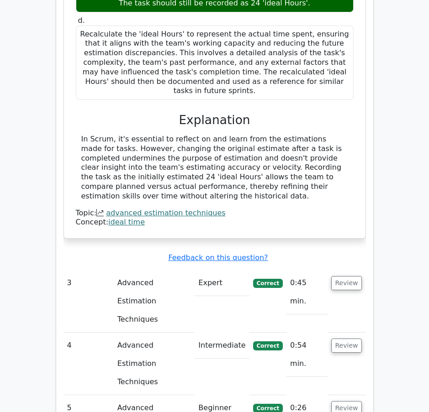
scroll to position [1265, 0]
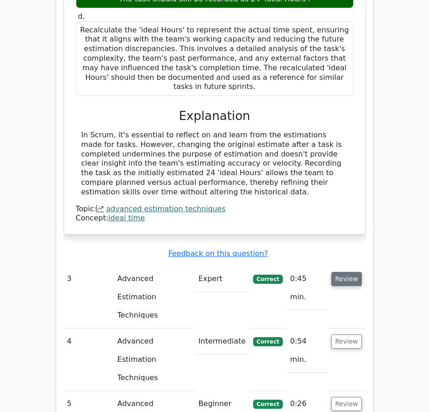
click at [361, 272] on button "Review" at bounding box center [346, 279] width 31 height 14
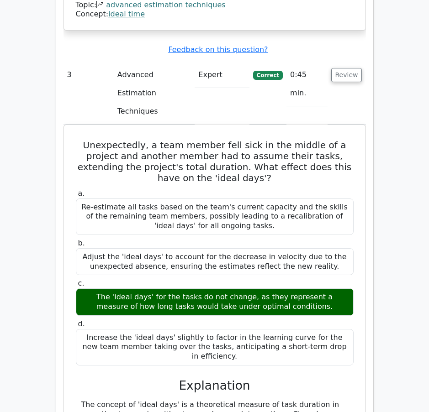
scroll to position [1526, 0]
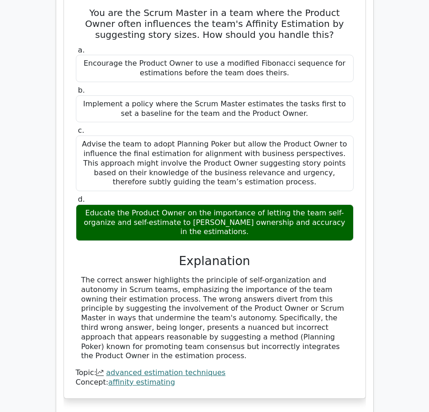
scroll to position [2090, 0]
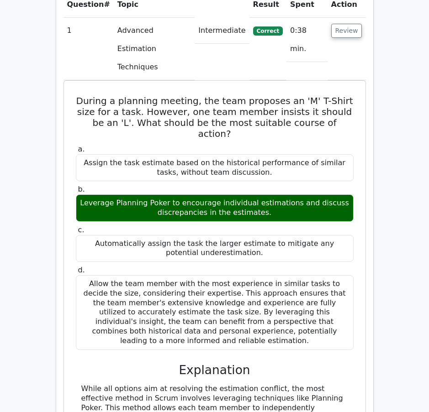
scroll to position [0, 0]
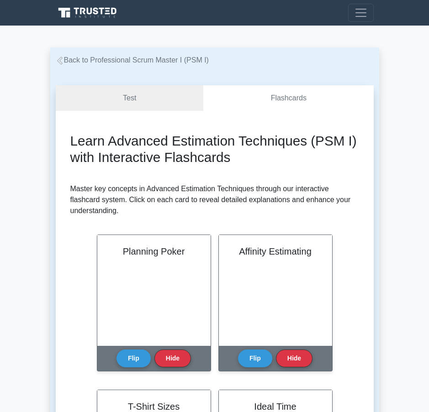
click at [163, 102] on link "Test" at bounding box center [130, 98] width 148 height 26
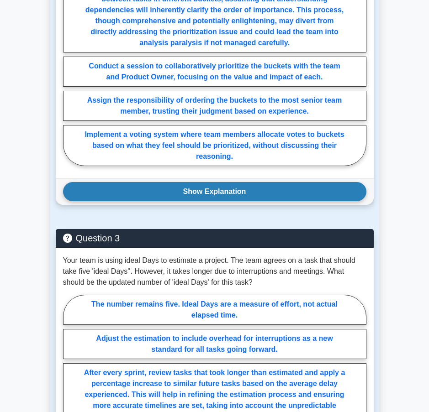
scroll to position [336, 0]
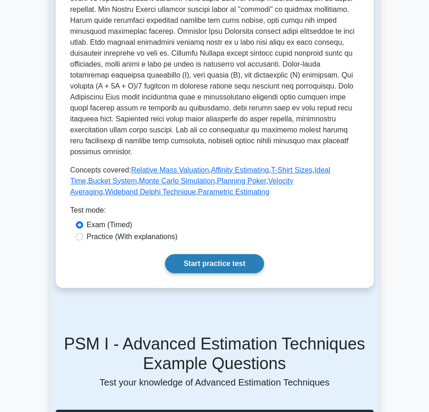
click at [209, 254] on link "Start practice test" at bounding box center [214, 263] width 99 height 19
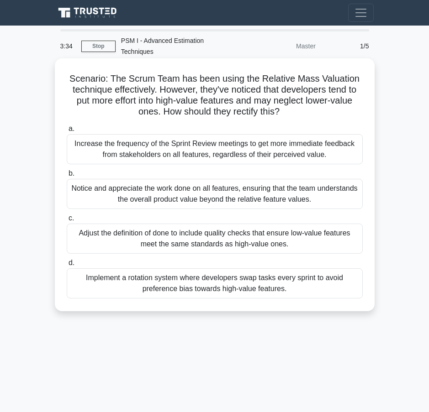
click at [199, 191] on div "Notice and appreciate the work done on all features, ensuring that the team und…" at bounding box center [215, 194] width 296 height 30
click at [67, 177] on input "b. Notice and appreciate the work done on all features, ensuring that the team …" at bounding box center [67, 174] width 0 height 6
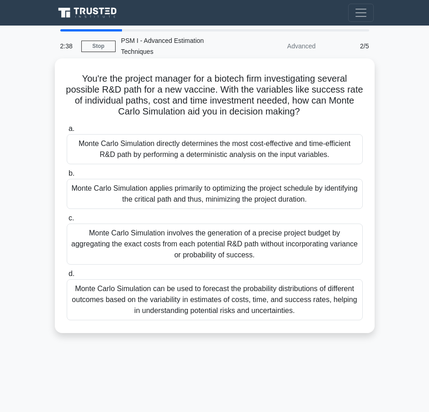
click at [150, 296] on div "Monte Carlo Simulation can be used to forecast the probability distributions of…" at bounding box center [215, 299] width 296 height 41
click at [67, 277] on input "d. Monte Carlo Simulation can be used to forecast the probability distributions…" at bounding box center [67, 274] width 0 height 6
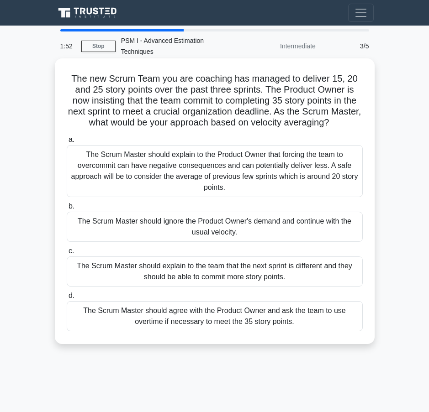
click at [187, 159] on div "The Scrum Master should explain to the Product Owner that forcing the team to o…" at bounding box center [215, 171] width 296 height 52
click at [67, 143] on input "a. The Scrum Master should explain to the Product Owner that forcing the team t…" at bounding box center [67, 140] width 0 height 6
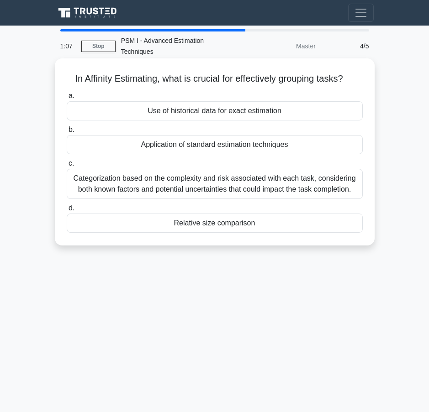
click at [192, 170] on div "Categorization based on the complexity and risk associated with each task, cons…" at bounding box center [215, 184] width 296 height 30
click at [67, 167] on input "c. Categorization based on the complexity and risk associated with each task, c…" at bounding box center [67, 164] width 0 height 6
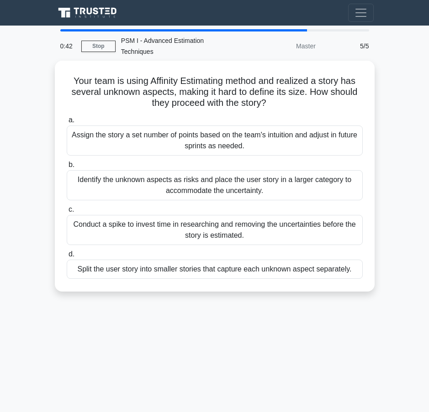
click at [192, 170] on div "Identify the unknown aspects as risks and place the user story in a larger cate…" at bounding box center [215, 185] width 296 height 30
click at [67, 168] on input "b. Identify the unknown aspects as risks and place the user story in a larger c…" at bounding box center [67, 165] width 0 height 6
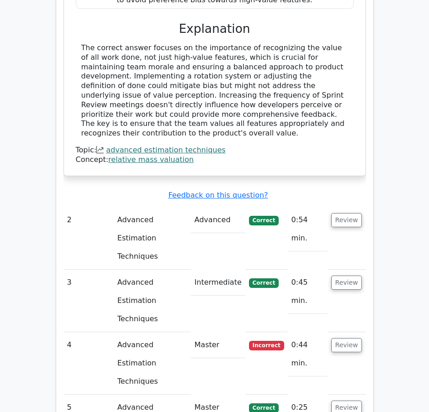
scroll to position [798, 0]
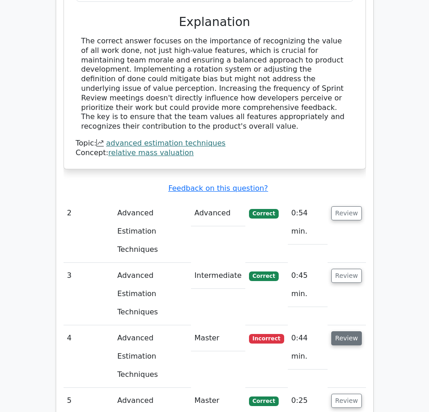
click at [349, 331] on button "Review" at bounding box center [346, 338] width 31 height 14
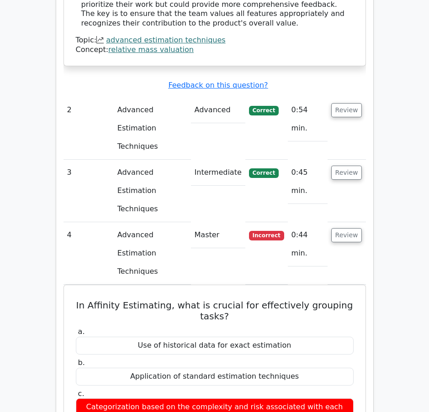
scroll to position [969, 0]
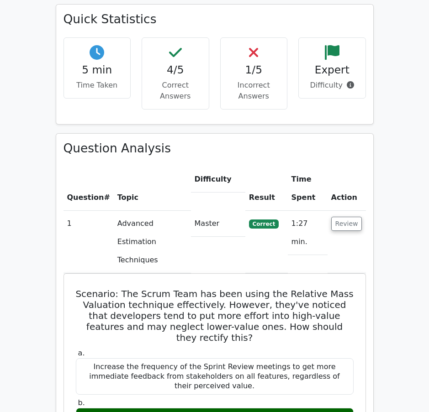
scroll to position [0, 0]
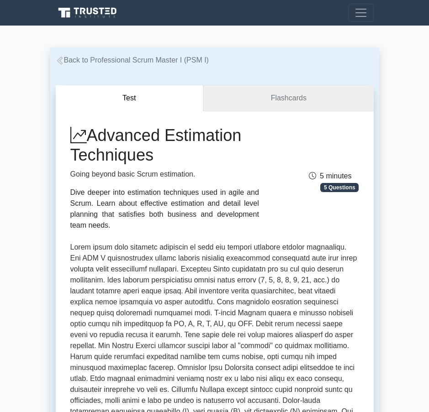
click at [247, 98] on link "Flashcards" at bounding box center [288, 98] width 170 height 26
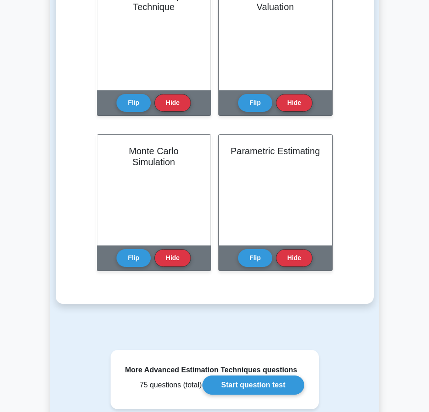
scroll to position [361, 0]
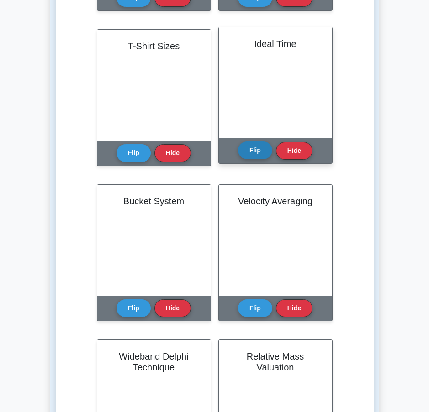
click at [246, 154] on button "Flip" at bounding box center [255, 150] width 34 height 18
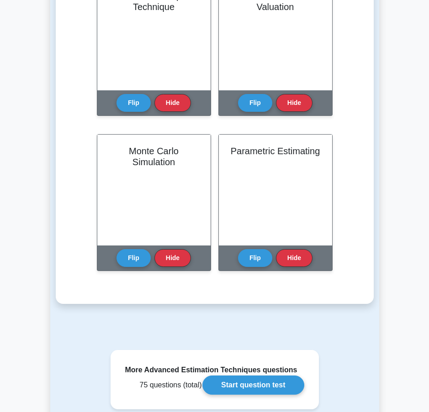
scroll to position [0, 0]
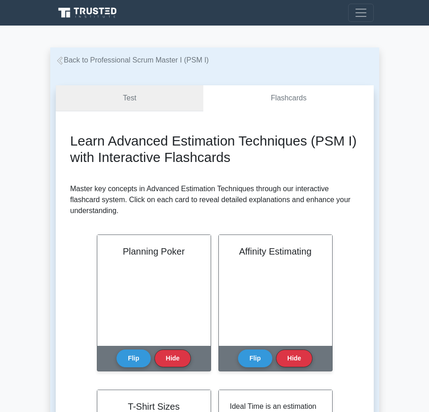
click at [105, 97] on link "Test" at bounding box center [130, 98] width 148 height 26
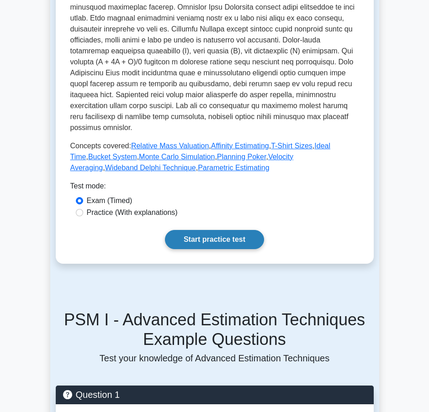
click at [186, 230] on link "Start practice test" at bounding box center [214, 239] width 99 height 19
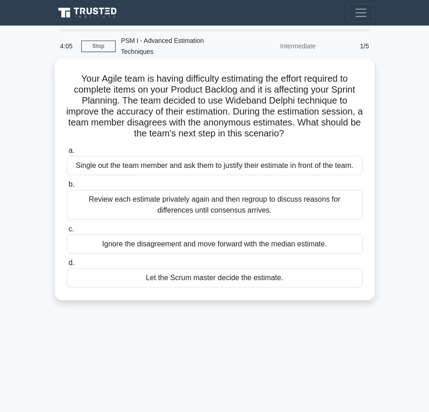
click at [117, 190] on div "Review each estimate privately again and then regroup to discuss reasons for di…" at bounding box center [215, 205] width 296 height 30
click at [67, 188] on input "b. Review each estimate privately again and then regroup to discuss reasons for…" at bounding box center [67, 185] width 0 height 6
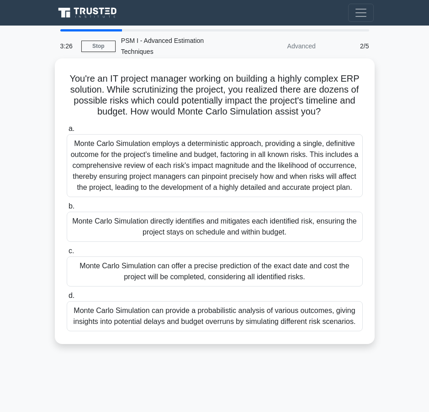
click at [98, 311] on div "Monte Carlo Simulation can provide a probabilistic analysis of various outcomes…" at bounding box center [215, 316] width 296 height 30
click at [67, 299] on input "d. Monte Carlo Simulation can provide a probabilistic analysis of various outco…" at bounding box center [67, 296] width 0 height 6
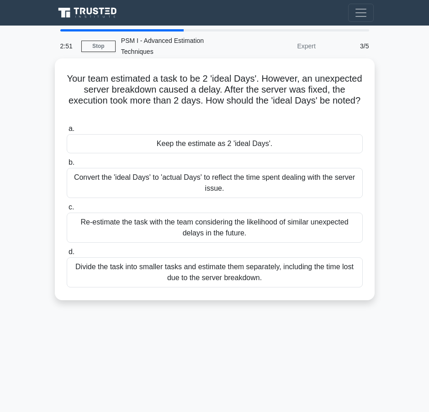
click at [214, 135] on div "Keep the estimate as 2 'ideal Days'." at bounding box center [215, 143] width 296 height 19
click at [67, 132] on input "a. Keep the estimate as 2 'ideal Days'." at bounding box center [67, 129] width 0 height 6
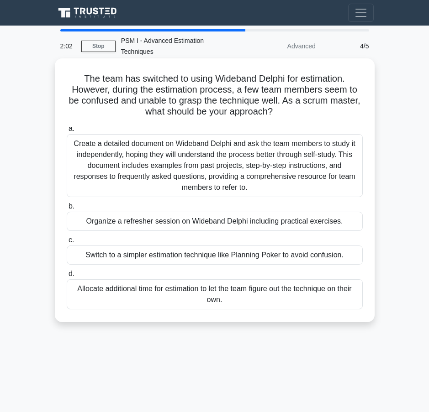
click at [124, 246] on div "Switch to a simpler estimation technique like Planning Poker to avoid confusion." at bounding box center [215, 255] width 296 height 19
click at [67, 243] on input "c. Switch to a simpler estimation technique like Planning Poker to avoid confus…" at bounding box center [67, 240] width 0 height 6
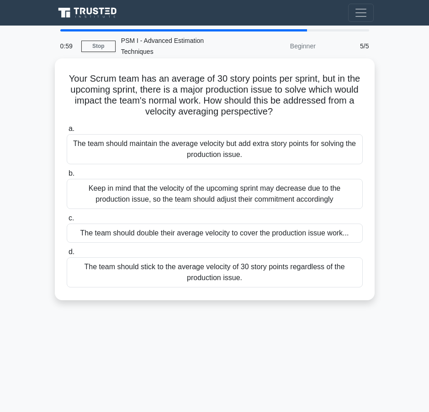
click at [149, 187] on div "Keep in mind that the velocity of the upcoming sprint may decrease due to the p…" at bounding box center [215, 194] width 296 height 30
click at [67, 177] on input "b. Keep in mind that the velocity of the upcoming sprint may decrease due to th…" at bounding box center [67, 174] width 0 height 6
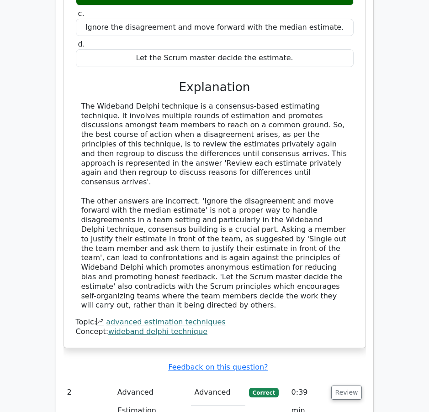
scroll to position [1019, 0]
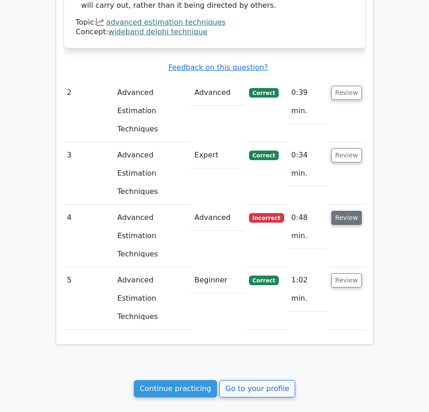
click at [337, 211] on button "Review" at bounding box center [346, 218] width 31 height 14
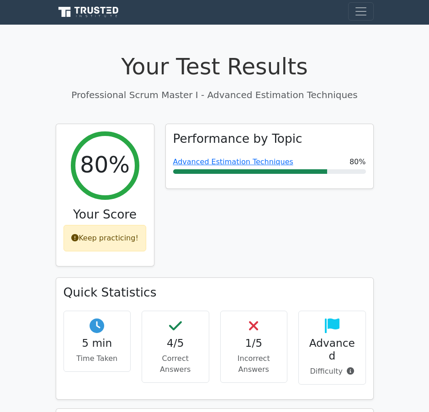
scroll to position [0, 0]
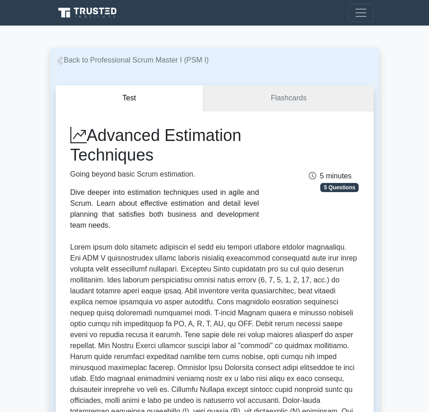
click at [255, 103] on link "Flashcards" at bounding box center [288, 98] width 170 height 26
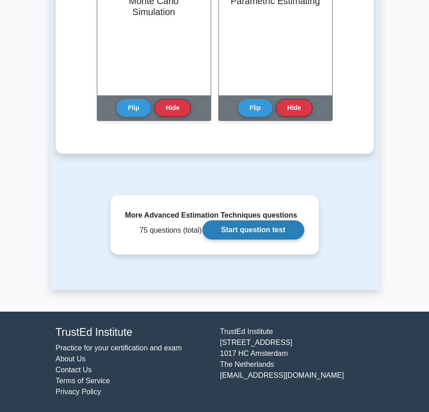
scroll to position [513, 0]
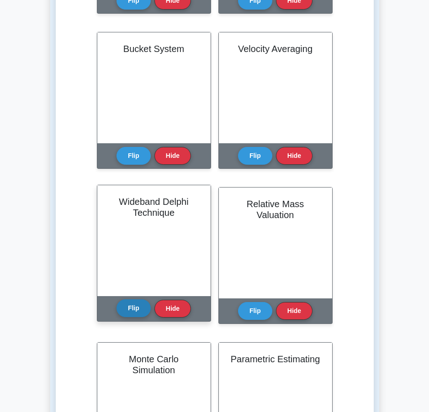
click at [128, 311] on button "Flip" at bounding box center [133, 308] width 34 height 18
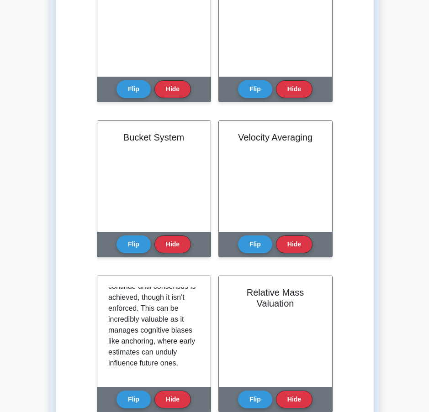
scroll to position [0, 0]
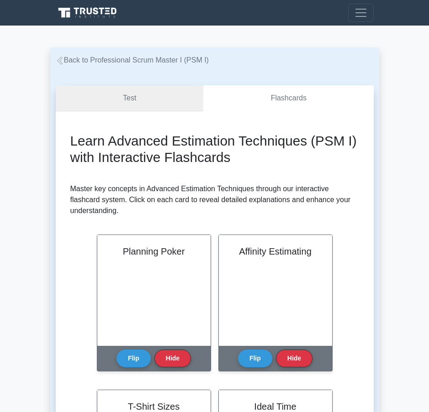
click at [116, 108] on link "Test" at bounding box center [130, 98] width 148 height 26
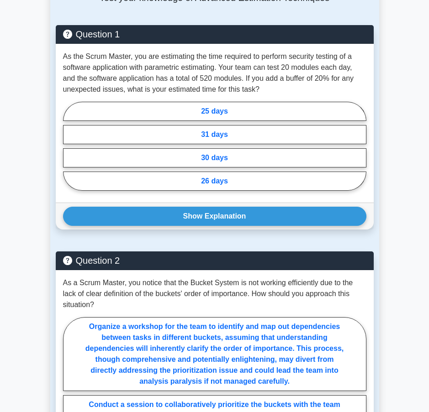
scroll to position [361, 0]
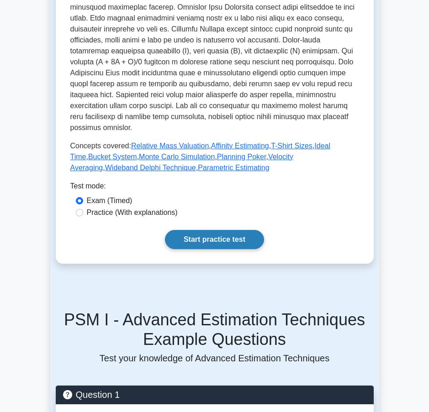
click at [181, 230] on link "Start practice test" at bounding box center [214, 239] width 99 height 19
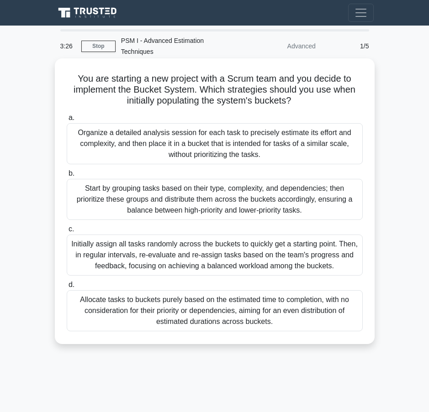
click at [176, 179] on div "Start by grouping tasks based on their type, complexity, and dependencies; then…" at bounding box center [215, 199] width 296 height 41
click at [67, 175] on input "b. Start by grouping tasks based on their type, complexity, and dependencies; t…" at bounding box center [67, 174] width 0 height 6
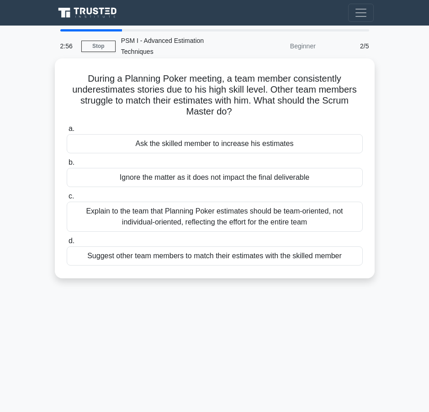
click at [170, 213] on div "Explain to the team that Planning Poker estimates should be team-oriented, not …" at bounding box center [215, 217] width 296 height 30
click at [67, 199] on input "c. Explain to the team that Planning Poker estimates should be team-oriented, n…" at bounding box center [67, 197] width 0 height 6
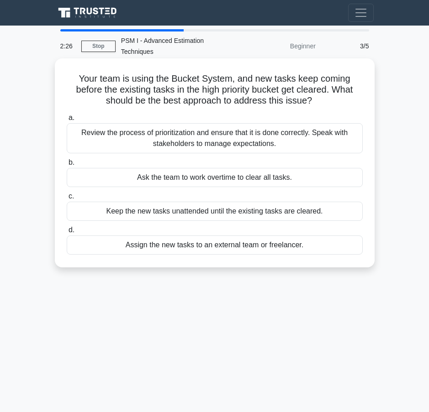
click at [172, 126] on div "Review the process of prioritization and ensure that it is done correctly. Spea…" at bounding box center [215, 138] width 296 height 30
click at [67, 121] on input "a. Review the process of prioritization and ensure that it is done correctly. S…" at bounding box center [67, 118] width 0 height 6
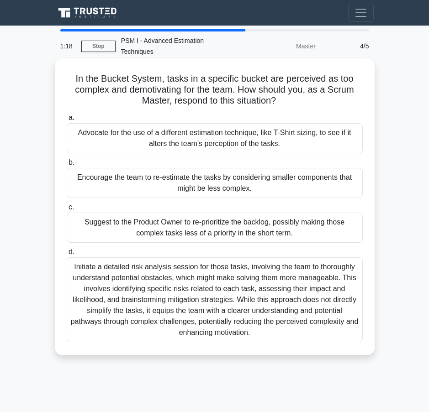
click at [167, 265] on div "Initiate a detailed risk analysis session for those tasks, involving the team t…" at bounding box center [215, 299] width 296 height 85
click at [67, 255] on input "d. Initiate a detailed risk analysis session for those tasks, involving the tea…" at bounding box center [67, 252] width 0 height 6
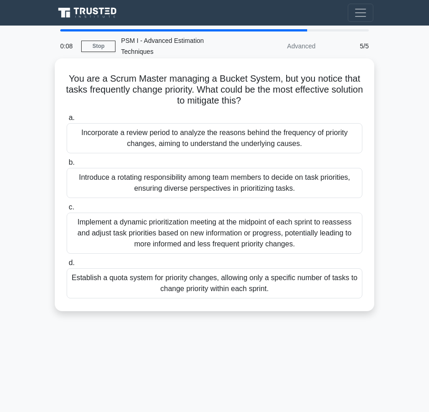
click at [122, 131] on div "Incorporate a review period to analyze the reasons behind the frequency of prio…" at bounding box center [215, 138] width 296 height 30
click at [67, 121] on input "a. Incorporate a review period to analyze the reasons behind the frequency of p…" at bounding box center [67, 118] width 0 height 6
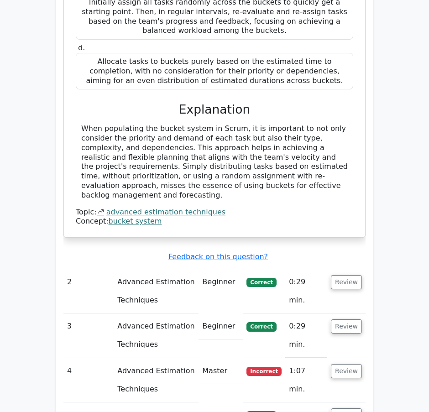
scroll to position [929, 0]
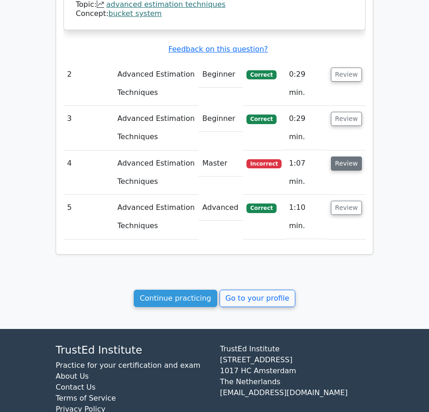
click at [347, 157] on button "Review" at bounding box center [346, 164] width 31 height 14
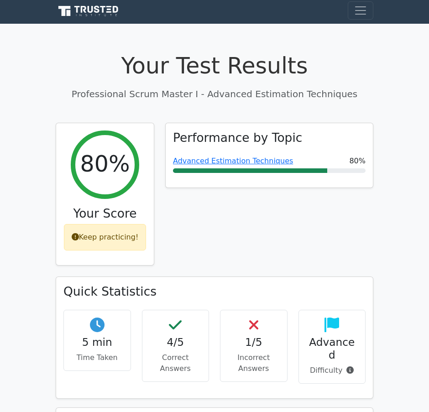
scroll to position [0, 0]
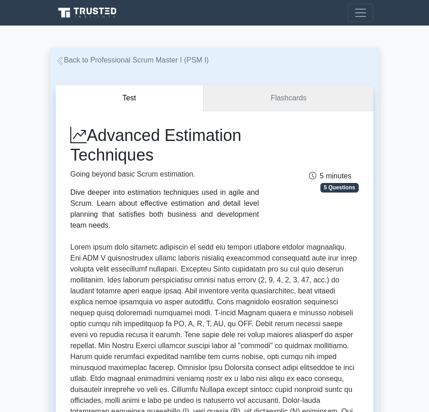
click at [294, 104] on link "Flashcards" at bounding box center [289, 98] width 170 height 26
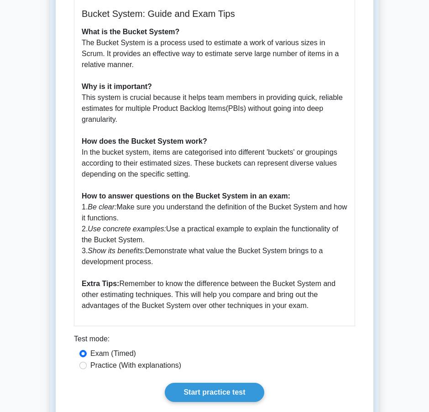
scroll to position [293, 0]
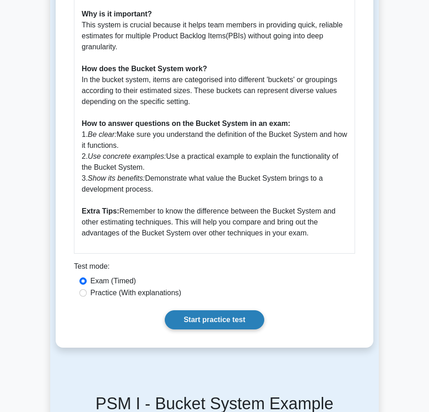
click at [225, 311] on link "Start practice test" at bounding box center [214, 319] width 99 height 19
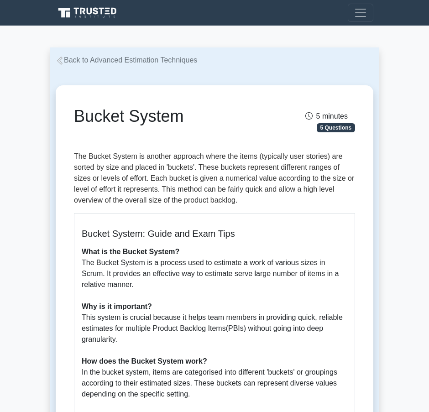
scroll to position [361, 0]
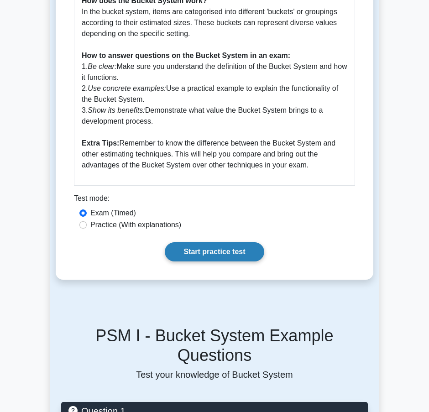
click at [221, 255] on link "Start practice test" at bounding box center [214, 251] width 99 height 19
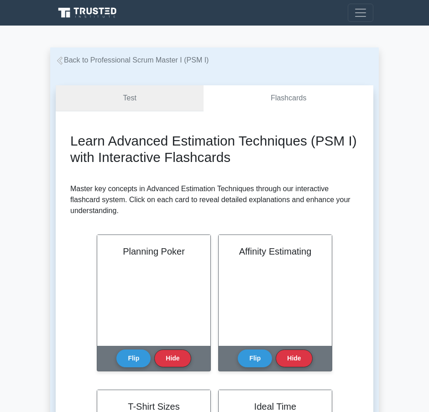
click at [113, 95] on link "Test" at bounding box center [130, 98] width 148 height 26
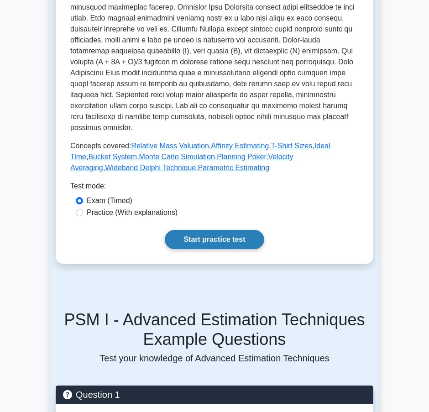
click at [213, 230] on link "Start practice test" at bounding box center [214, 239] width 99 height 19
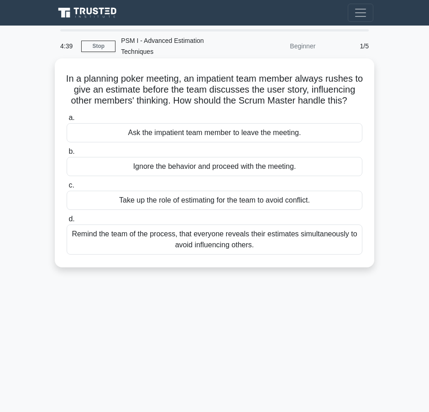
click at [191, 241] on div "Remind the team of the process, that everyone reveals their estimates simultane…" at bounding box center [215, 240] width 296 height 30
click at [67, 222] on input "d. Remind the team of the process, that everyone reveals their estimates simult…" at bounding box center [67, 219] width 0 height 6
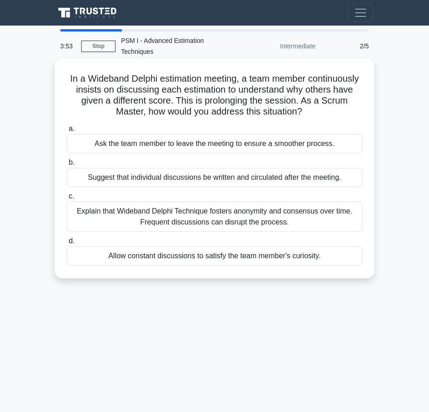
click at [166, 218] on div "Explain that Wideband Delphi Technique fosters anonymity and consensus over tim…" at bounding box center [215, 217] width 296 height 30
click at [67, 199] on input "c. Explain that Wideband Delphi Technique fosters anonymity and consensus over …" at bounding box center [67, 197] width 0 height 6
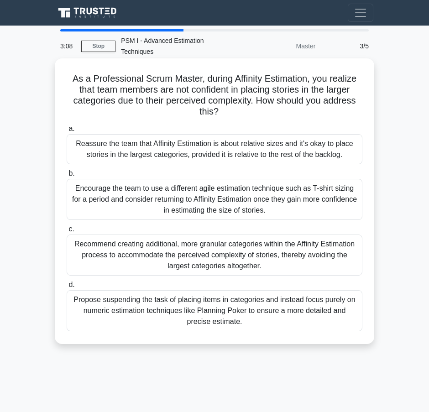
click at [184, 138] on div "Reassure the team that Affinity Estimation is about relative sizes and it's oka…" at bounding box center [215, 149] width 296 height 30
click at [67, 132] on input "a. Reassure the team that Affinity Estimation is about relative sizes and it's …" at bounding box center [67, 129] width 0 height 6
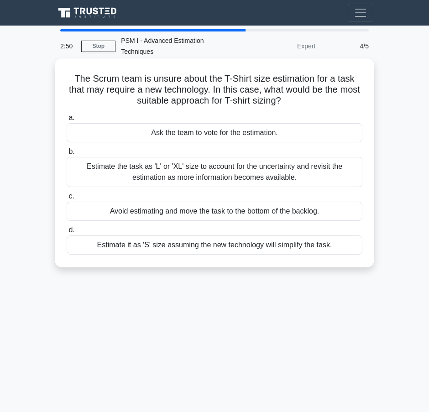
click at [197, 164] on div "Estimate the task as 'L' or 'XL' size to account for the uncertainty and revisi…" at bounding box center [215, 172] width 296 height 30
click at [67, 155] on input "b. Estimate the task as 'L' or 'XL' size to account for the uncertainty and rev…" at bounding box center [67, 152] width 0 height 6
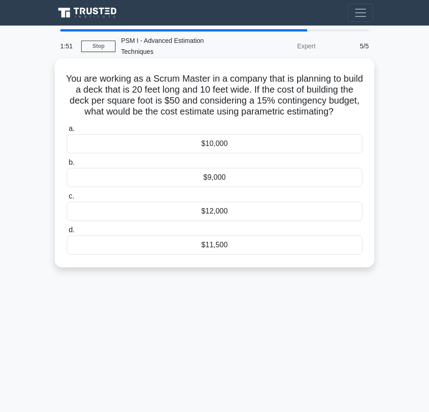
click at [198, 253] on div "$11,500" at bounding box center [215, 245] width 296 height 19
click at [67, 233] on input "d. $11,500" at bounding box center [67, 230] width 0 height 6
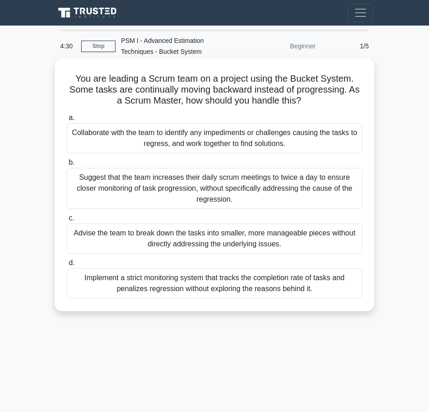
click at [178, 135] on div "Collaborate with the team to identify any impediments or challenges causing the…" at bounding box center [215, 138] width 296 height 30
click at [67, 121] on input "a. Collaborate with the team to identify any impediments or challenges causing …" at bounding box center [67, 118] width 0 height 6
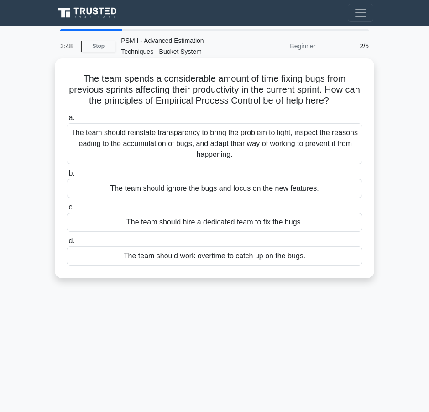
click at [145, 148] on div "The team should reinstate transparency to bring the problem to light, inspect t…" at bounding box center [215, 143] width 296 height 41
click at [67, 121] on input "a. The team should reinstate transparency to bring the problem to light, inspec…" at bounding box center [67, 118] width 0 height 6
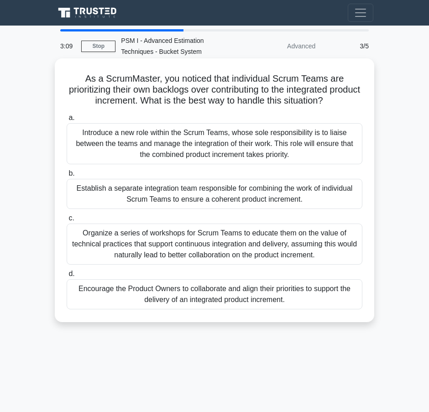
click at [131, 239] on div "Organize a series of workshops for Scrum Teams to educate them on the value of …" at bounding box center [215, 244] width 296 height 41
click at [67, 221] on input "c. Organize a series of workshops for Scrum Teams to educate them on the value …" at bounding box center [67, 218] width 0 height 6
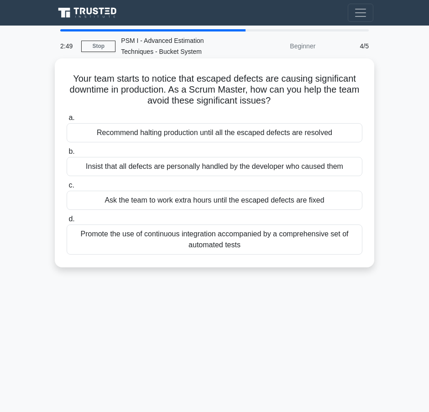
click at [131, 246] on div "Promote the use of continuous integration accompanied by a comprehensive set of…" at bounding box center [215, 240] width 296 height 30
click at [67, 222] on input "d. Promote the use of continuous integration accompanied by a comprehensive set…" at bounding box center [67, 219] width 0 height 6
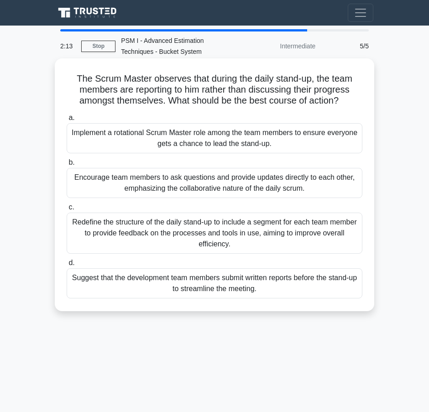
click at [194, 183] on div "Encourage team members to ask questions and provide updates directly to each ot…" at bounding box center [215, 183] width 296 height 30
click at [67, 166] on input "b. Encourage team members to ask questions and provide updates directly to each…" at bounding box center [67, 163] width 0 height 6
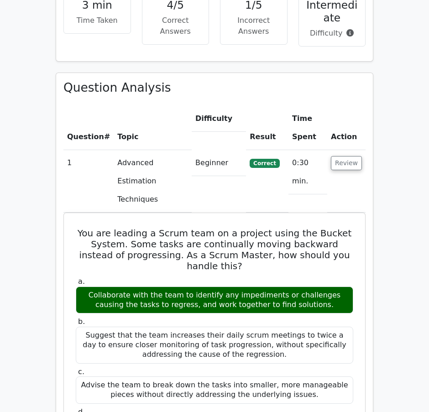
scroll to position [721, 0]
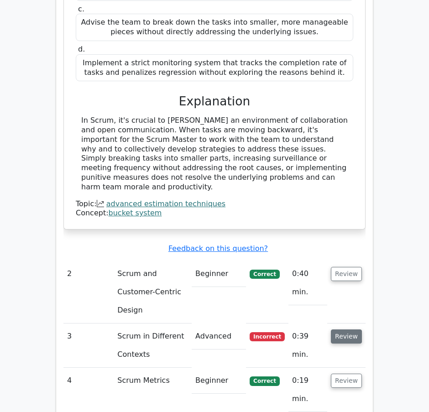
click at [342, 330] on button "Review" at bounding box center [346, 337] width 31 height 14
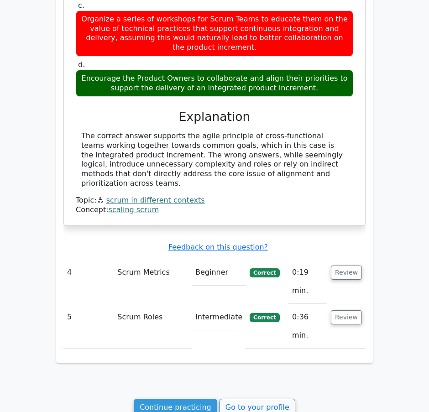
scroll to position [0, 0]
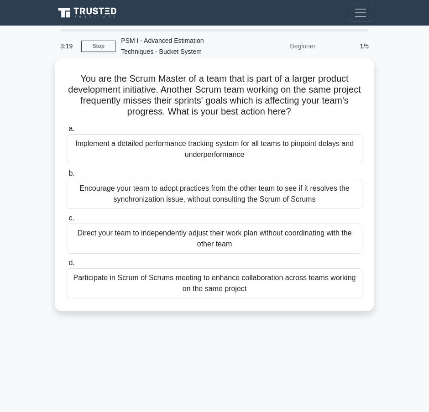
click at [205, 288] on div "Participate in Scrum of Scrums meeting to enhance collaboration across teams wo…" at bounding box center [215, 283] width 296 height 30
click at [67, 266] on input "d. Participate in Scrum of Scrums meeting to enhance collaboration across teams…" at bounding box center [67, 263] width 0 height 6
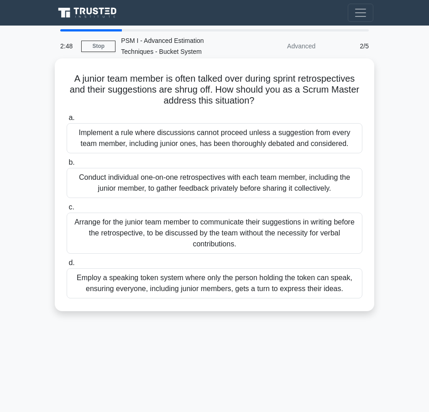
click at [183, 289] on div "Employ a speaking token system where only the person holding the token can spea…" at bounding box center [215, 283] width 296 height 30
click at [67, 266] on input "d. Employ a speaking token system where only the person holding the token can s…" at bounding box center [67, 263] width 0 height 6
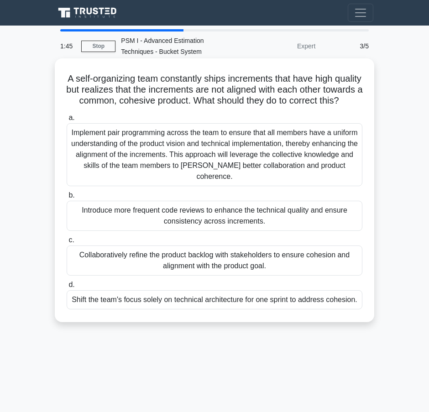
click at [193, 261] on div "Collaboratively refine the product backlog with stakeholders to ensure cohesion…" at bounding box center [215, 261] width 296 height 30
click at [67, 243] on input "c. Collaboratively refine the product backlog with stakeholders to ensure cohes…" at bounding box center [67, 240] width 0 height 6
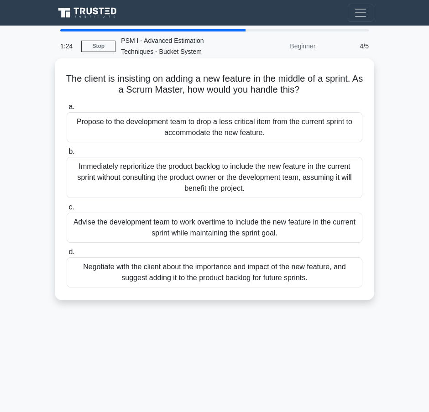
click at [154, 280] on div "Negotiate with the client about the importance and impact of the new feature, a…" at bounding box center [215, 272] width 296 height 30
click at [67, 255] on input "d. Negotiate with the client about the importance and impact of the new feature…" at bounding box center [67, 252] width 0 height 6
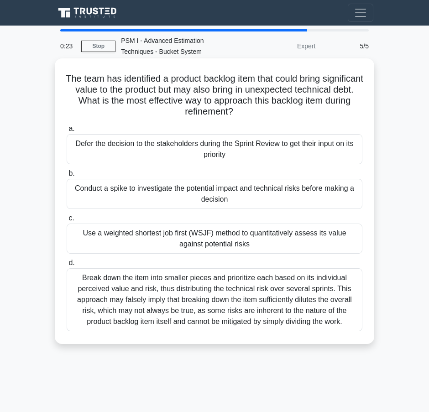
click at [159, 193] on div "Conduct a spike to investigate the potential impact and technical risks before …" at bounding box center [215, 194] width 296 height 30
click at [67, 177] on input "b. Conduct a spike to investigate the potential impact and technical risks befo…" at bounding box center [67, 174] width 0 height 6
